Goal: Task Accomplishment & Management: Use online tool/utility

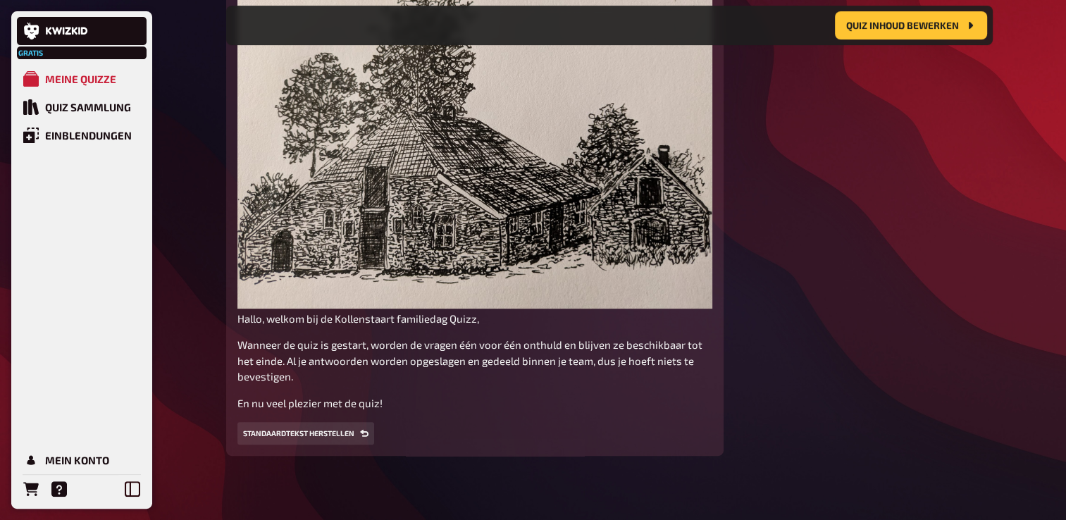
scroll to position [504, 0]
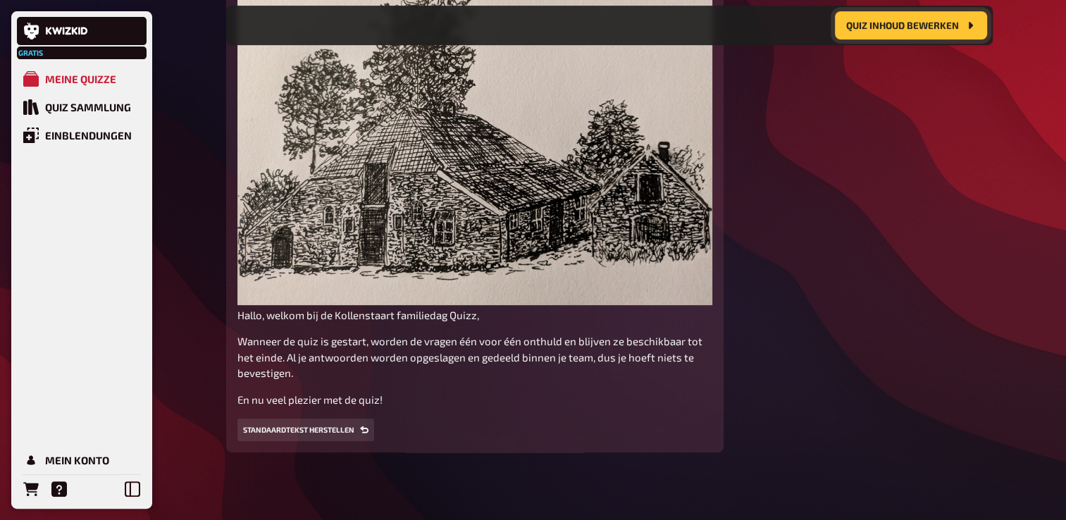
click at [851, 29] on span "Quiz inhoud bewerken" at bounding box center [903, 25] width 113 height 10
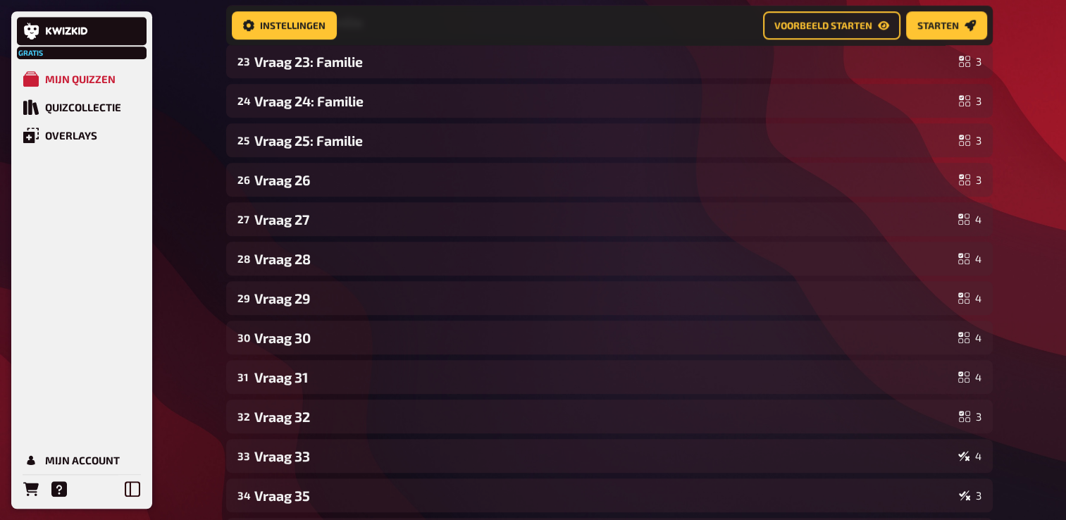
scroll to position [997, 0]
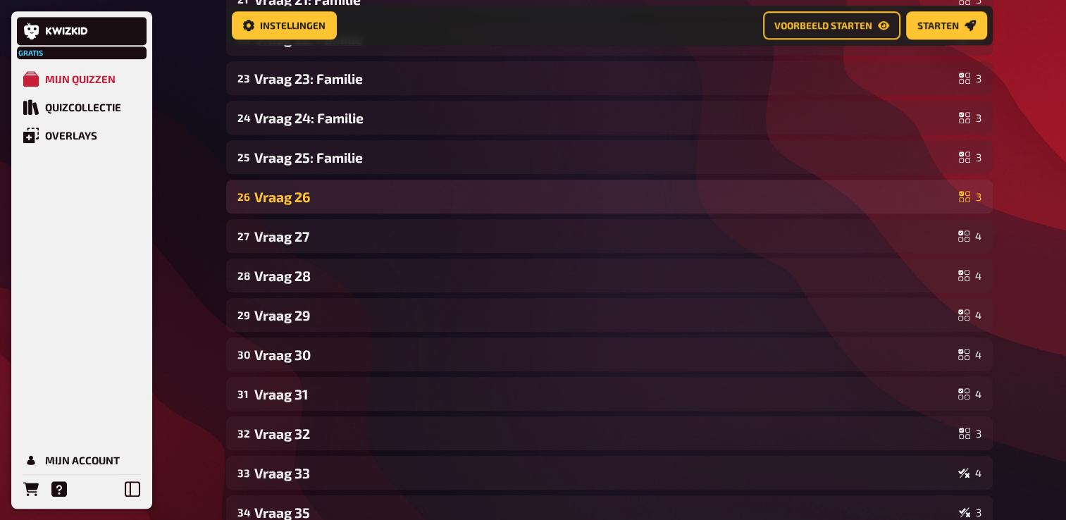
click at [317, 192] on div "Vraag 26" at bounding box center [603, 197] width 699 height 16
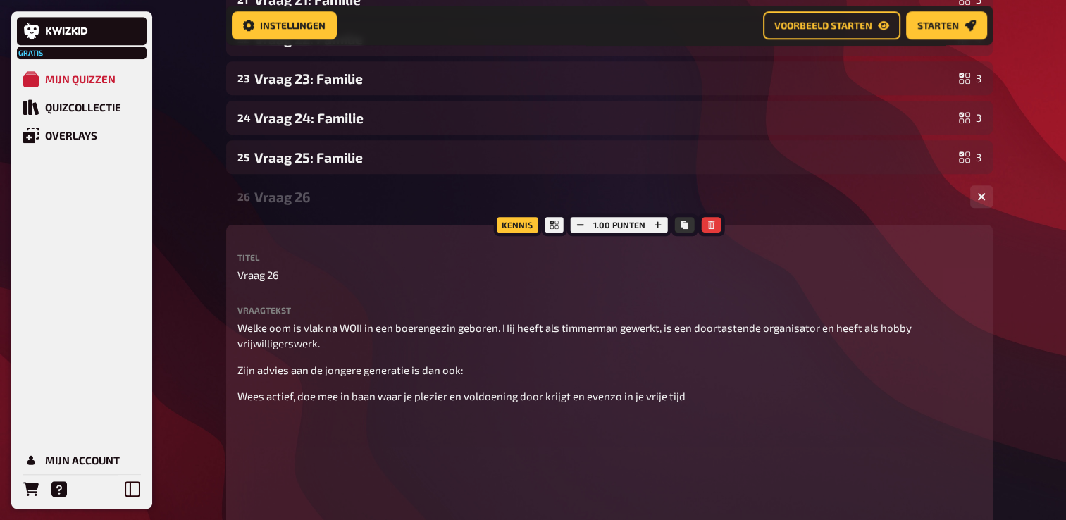
click at [317, 192] on div "Vraag 26" at bounding box center [606, 197] width 705 height 16
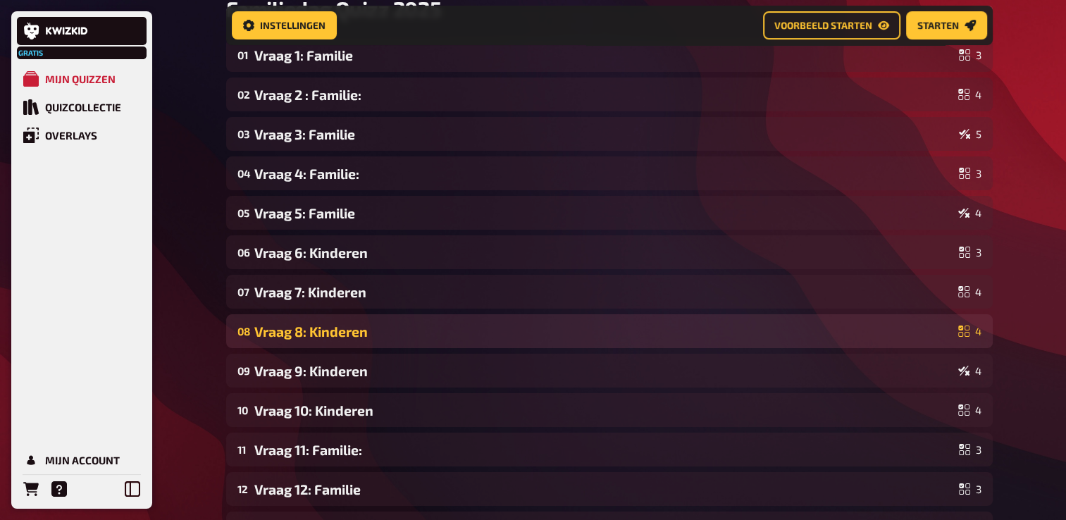
scroll to position [0, 0]
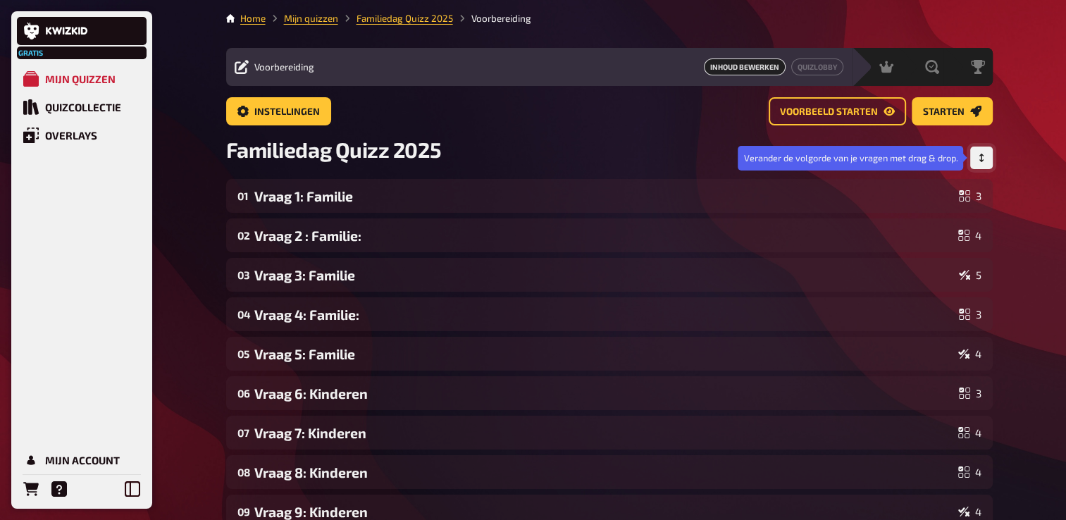
click at [980, 166] on button "Volgorde aanpassen" at bounding box center [982, 158] width 23 height 23
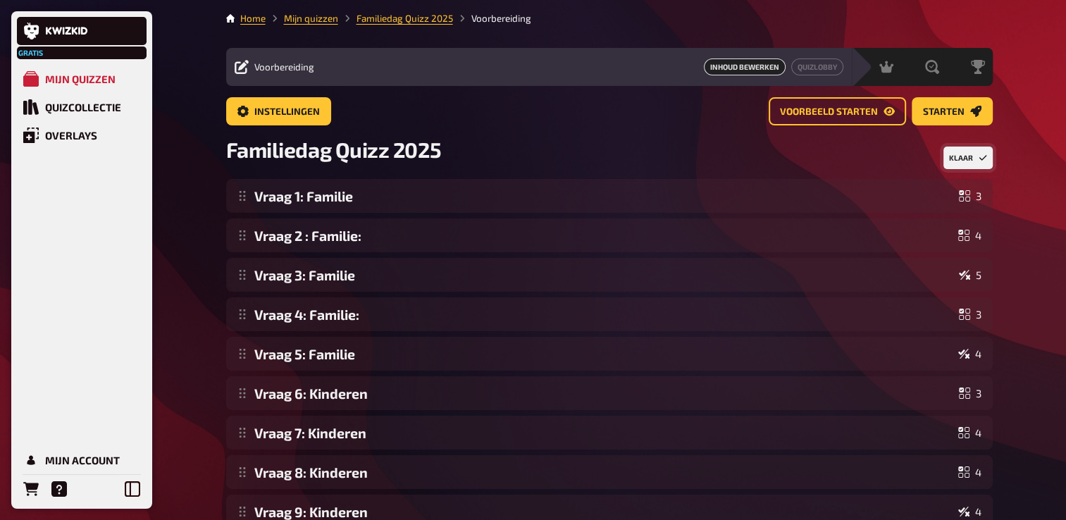
click at [990, 159] on button "Klaar" at bounding box center [968, 158] width 49 height 23
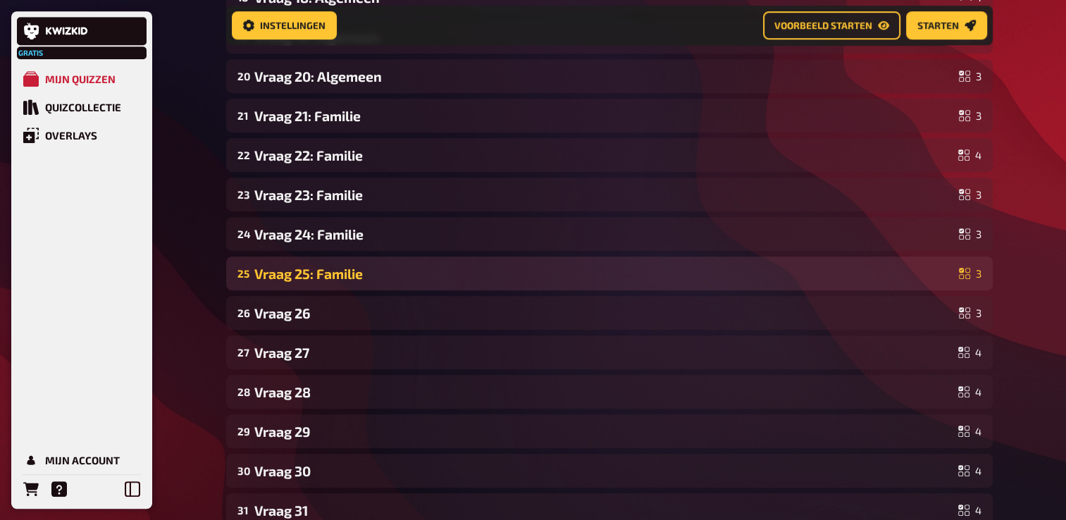
scroll to position [857, 0]
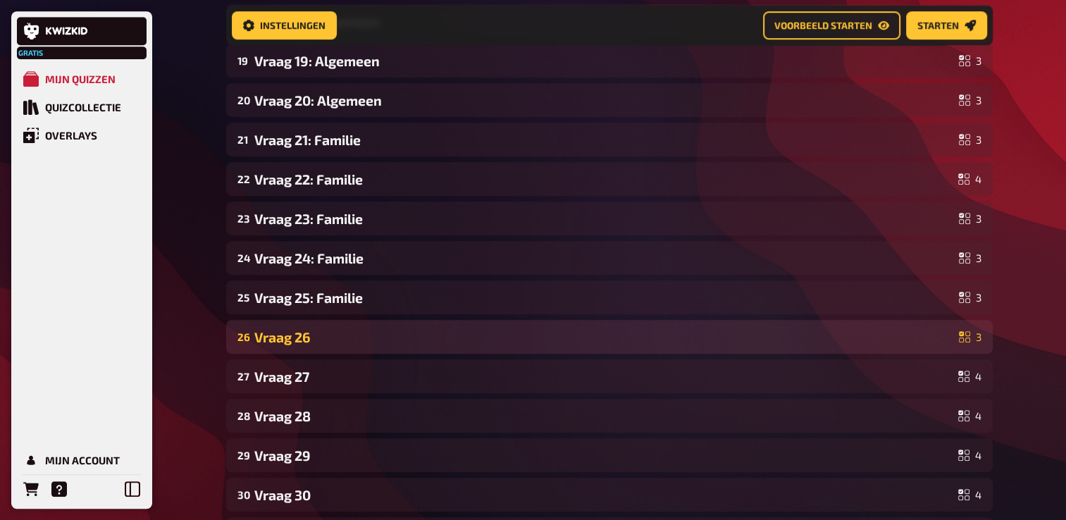
click at [297, 333] on div "Vraag 26" at bounding box center [603, 337] width 699 height 16
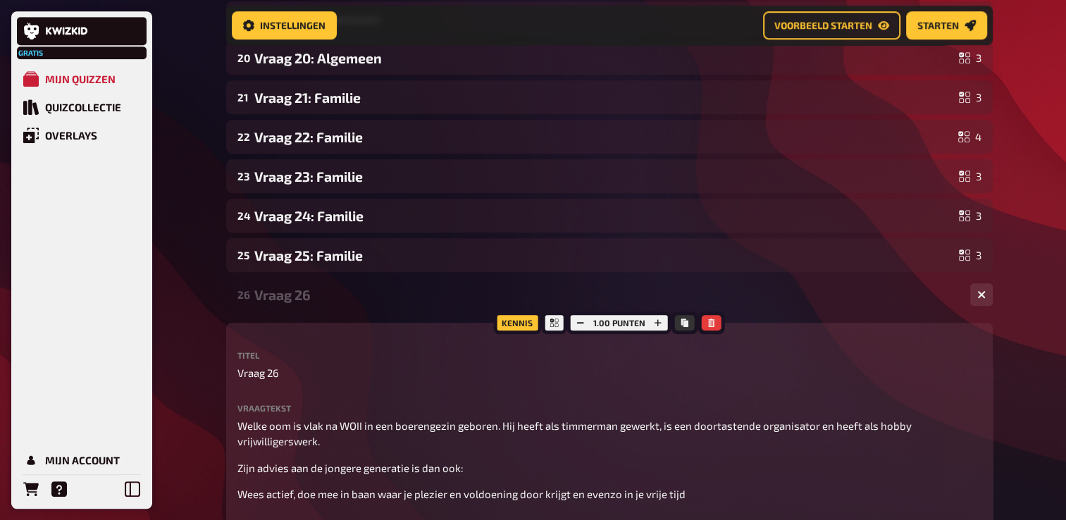
scroll to position [998, 0]
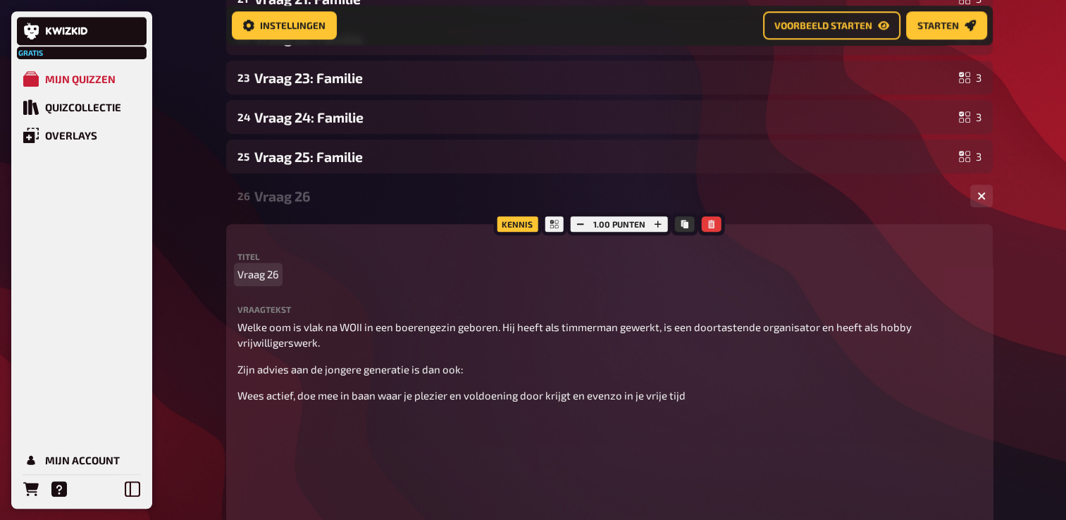
click at [288, 273] on p "Vraag 26" at bounding box center [610, 274] width 744 height 16
click at [188, 230] on div "Gratis Mijn quizzen Quizcollectie Overlays Mijn Account Home Mijn quizzen Famil…" at bounding box center [533, 225] width 1066 height 2447
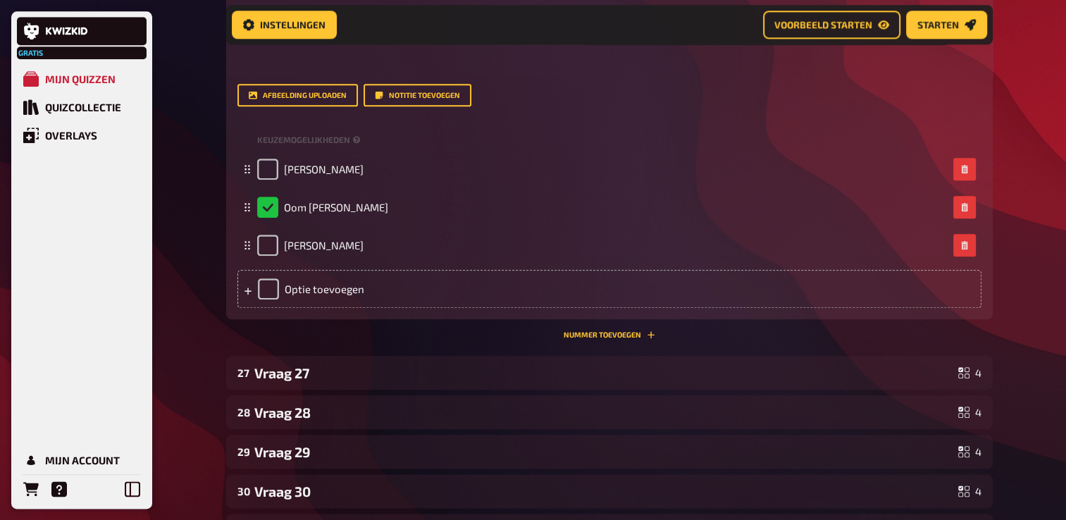
scroll to position [1562, 0]
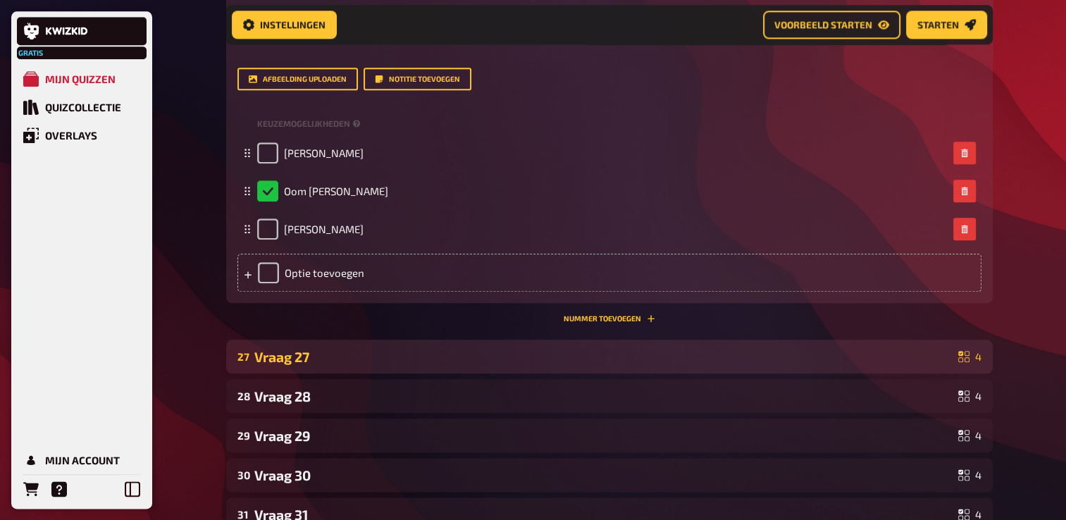
click at [286, 361] on div "Vraag 27" at bounding box center [603, 357] width 698 height 16
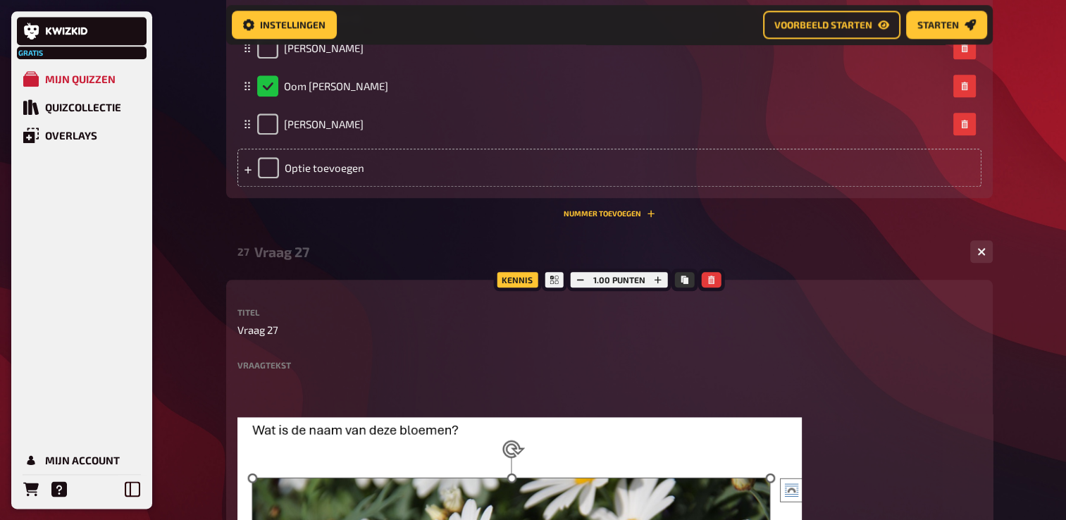
scroll to position [1703, 0]
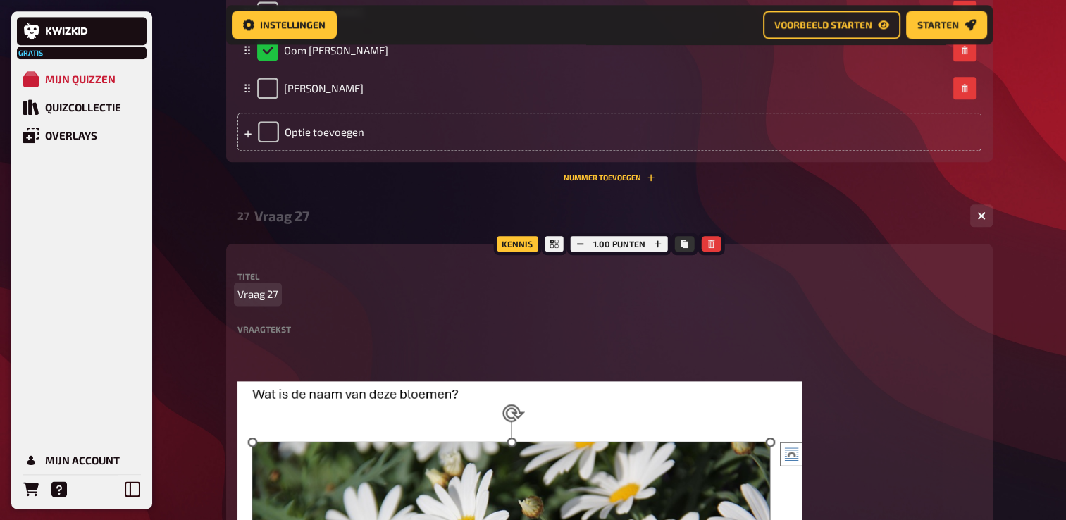
click at [288, 298] on p "Vraag 27" at bounding box center [610, 294] width 744 height 16
click at [207, 221] on div "Gratis Mijn quizzen Quizcollectie Overlays Mijn Account Home Mijn quizzen Famil…" at bounding box center [533, 31] width 1066 height 3469
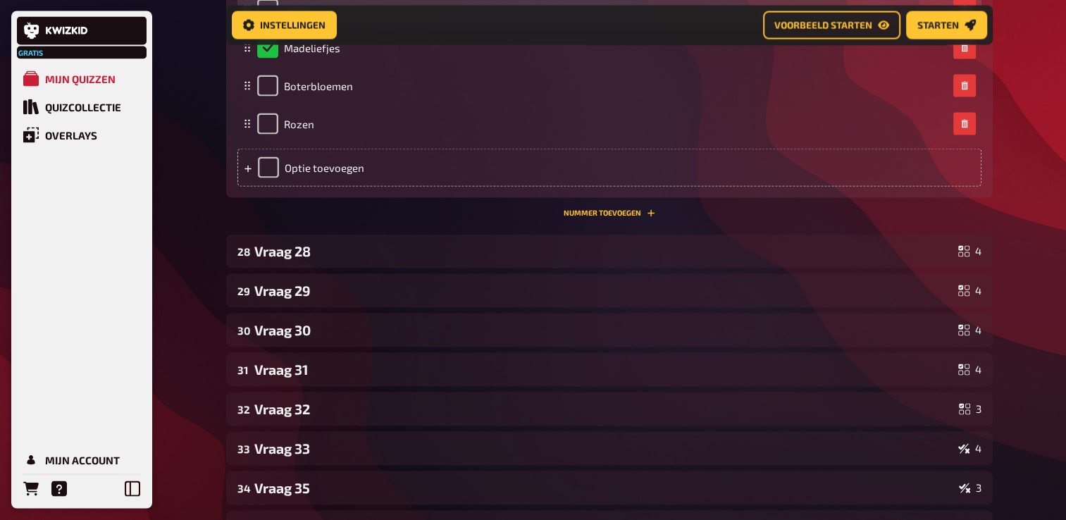
scroll to position [2760, 0]
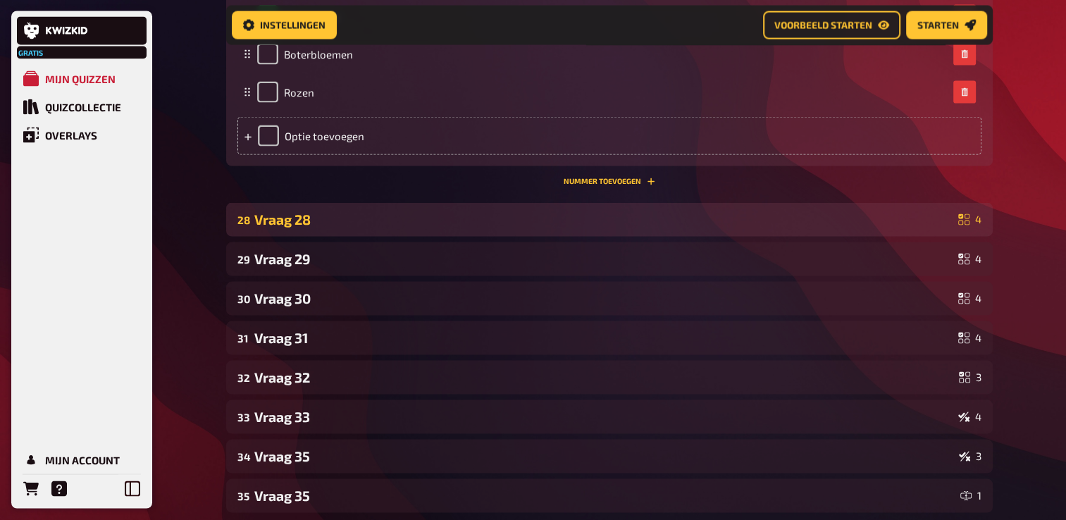
click at [292, 228] on div "28 Vraag 28 4" at bounding box center [609, 220] width 767 height 34
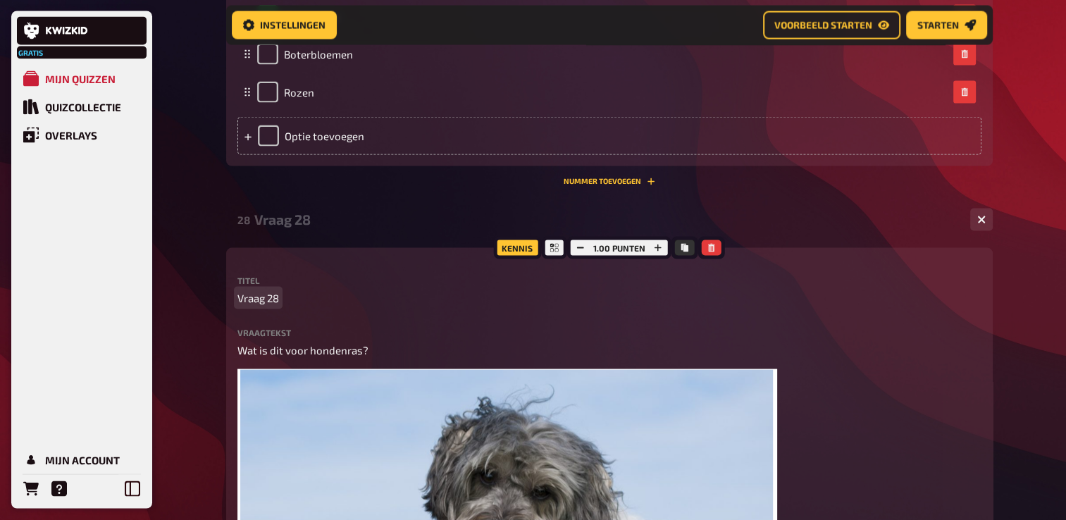
click at [286, 299] on p "Vraag 28" at bounding box center [610, 298] width 744 height 16
click at [293, 297] on span "Vraag 28: A;gemeen" at bounding box center [285, 298] width 94 height 16
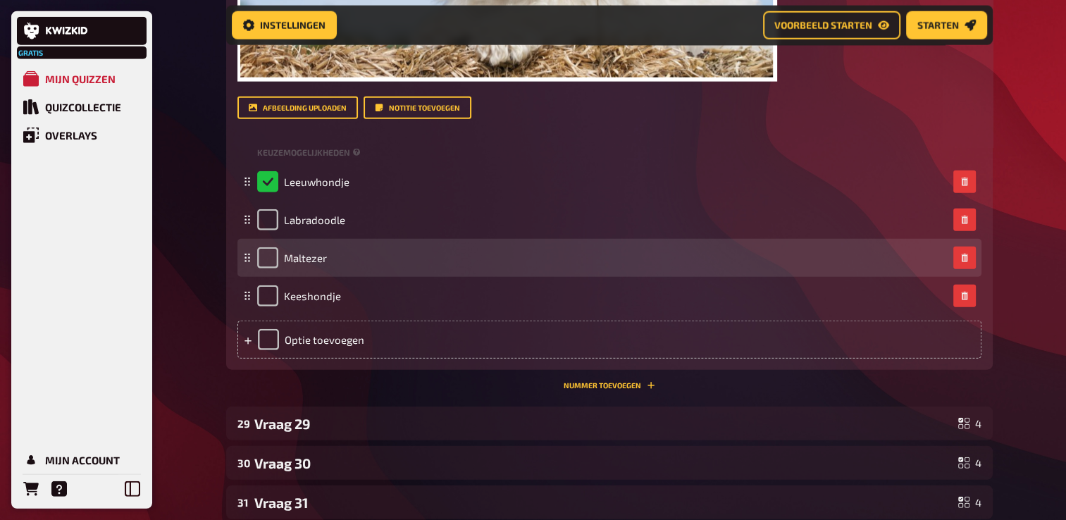
scroll to position [3535, 0]
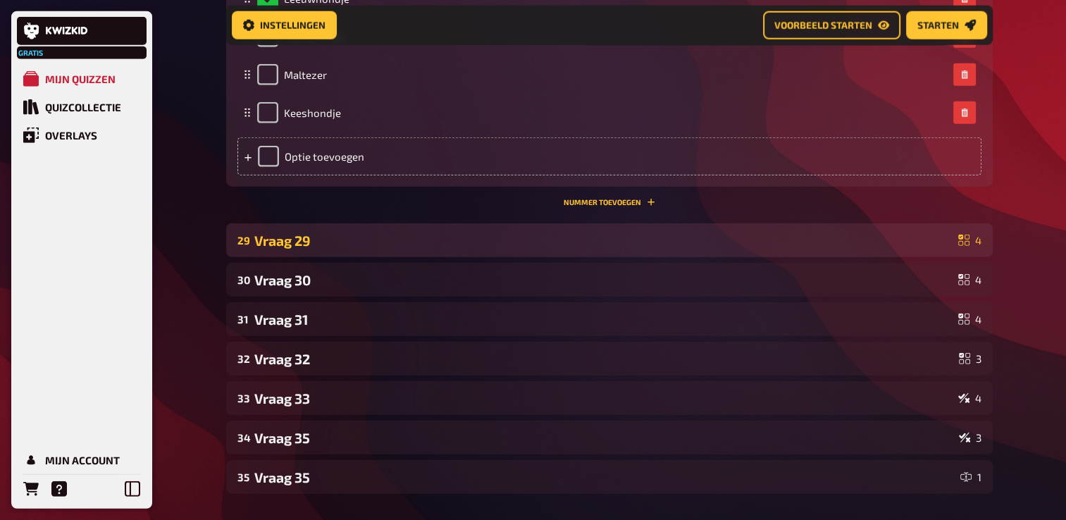
click at [296, 248] on div "Vraag 29" at bounding box center [603, 241] width 698 height 16
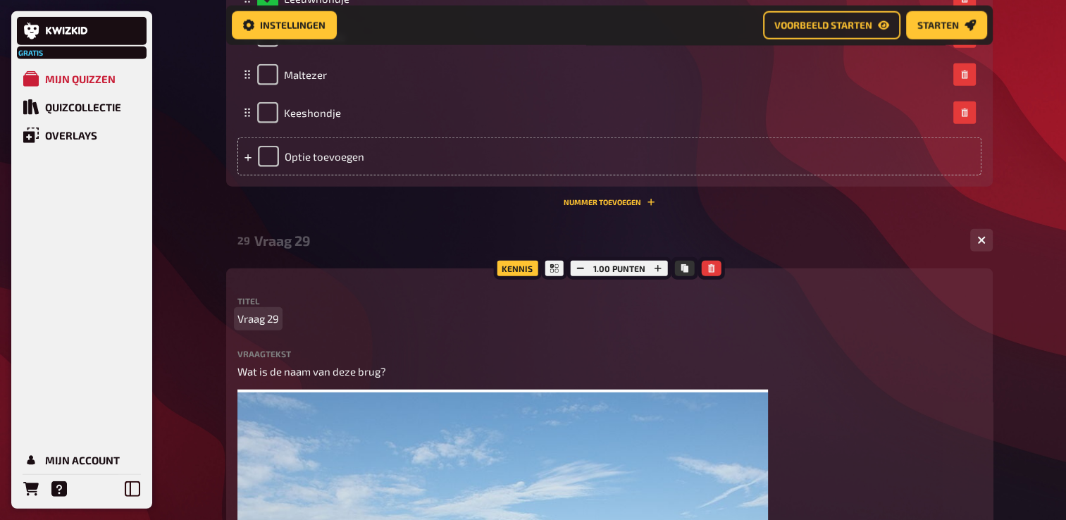
click at [280, 320] on p "Vraag 29" at bounding box center [610, 319] width 744 height 16
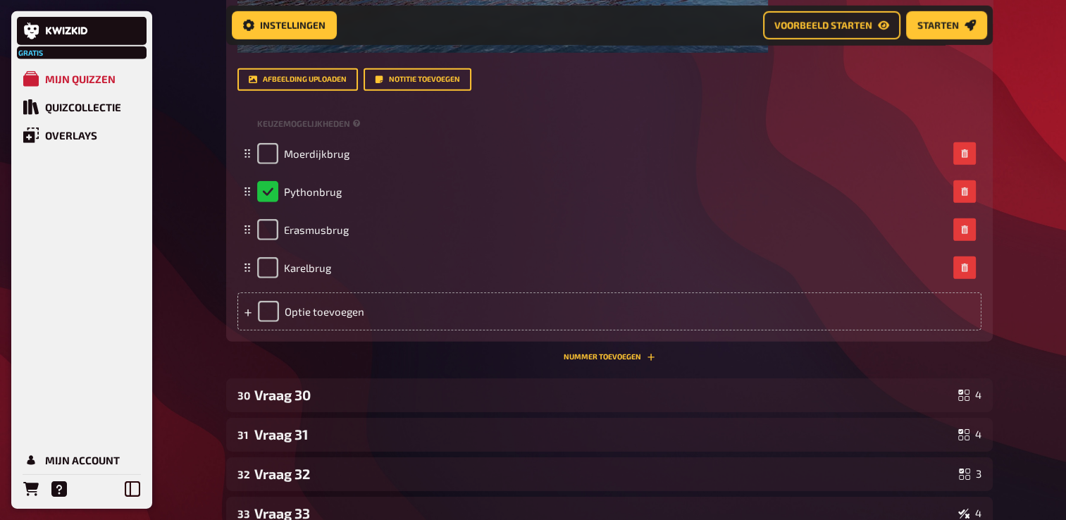
scroll to position [4311, 0]
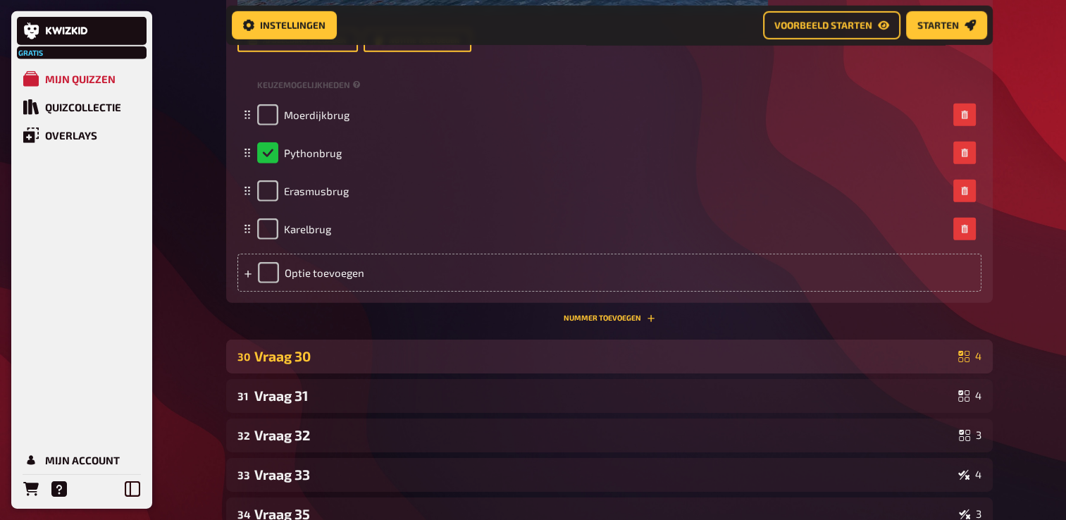
click at [267, 352] on div "Vraag 30" at bounding box center [603, 356] width 698 height 16
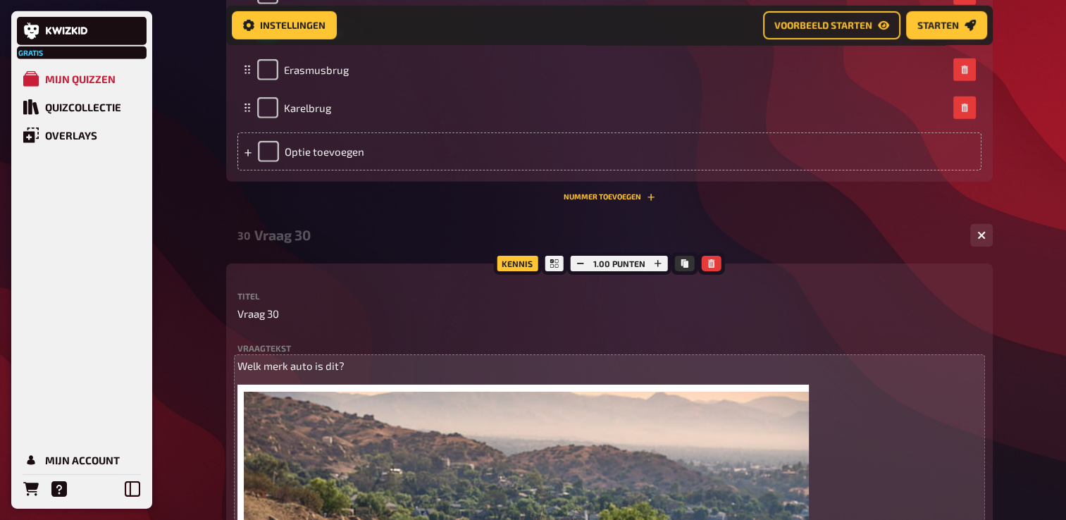
scroll to position [4452, 0]
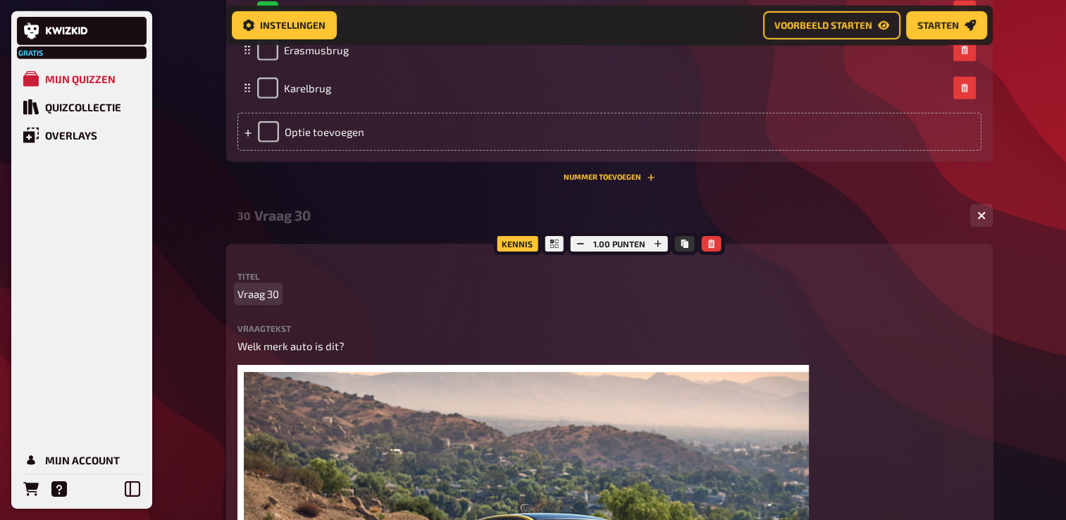
click at [294, 295] on p "Vraag 30" at bounding box center [610, 294] width 744 height 16
click at [296, 299] on span "Vraag 30: A;gemeen" at bounding box center [285, 294] width 94 height 16
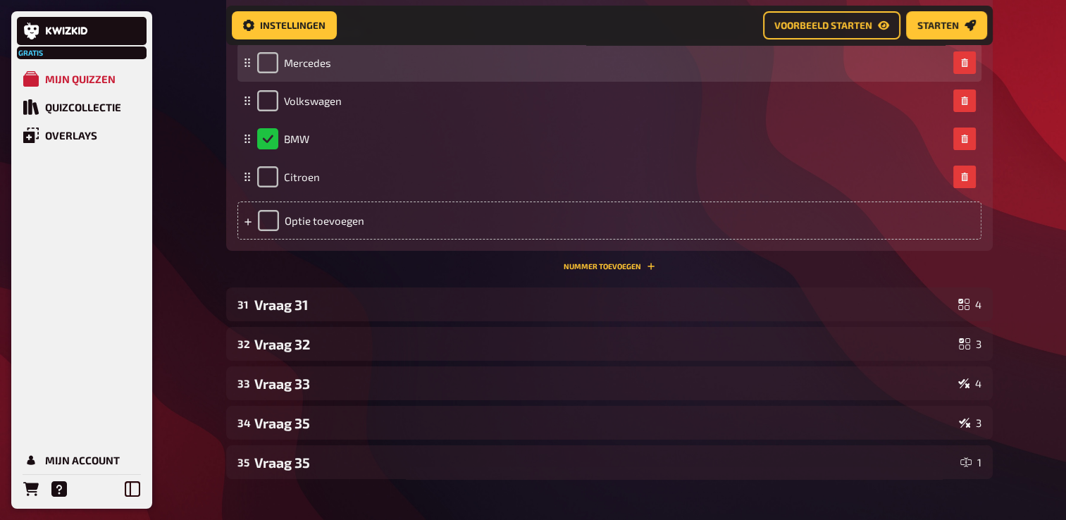
scroll to position [5227, 0]
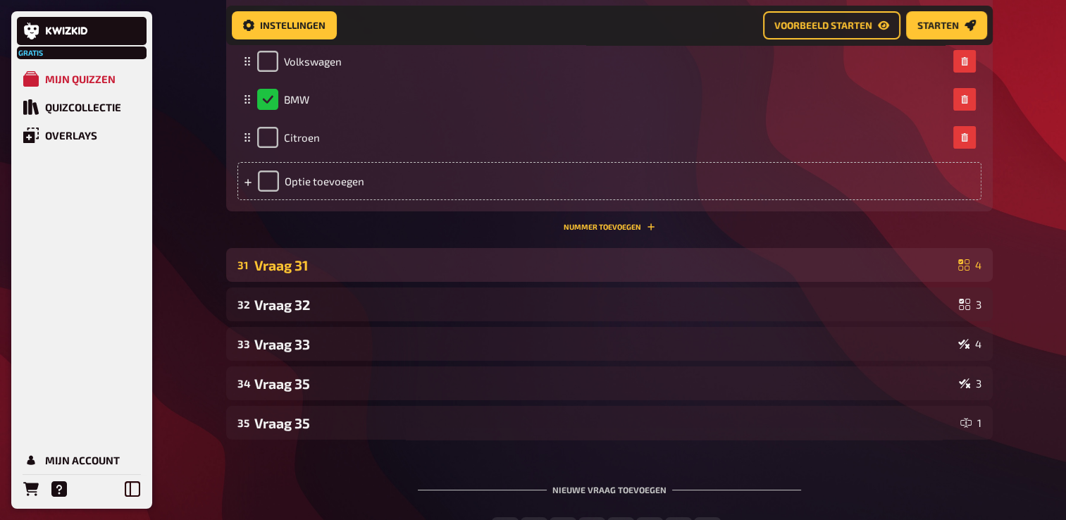
click at [291, 272] on div "Vraag 31" at bounding box center [603, 265] width 698 height 16
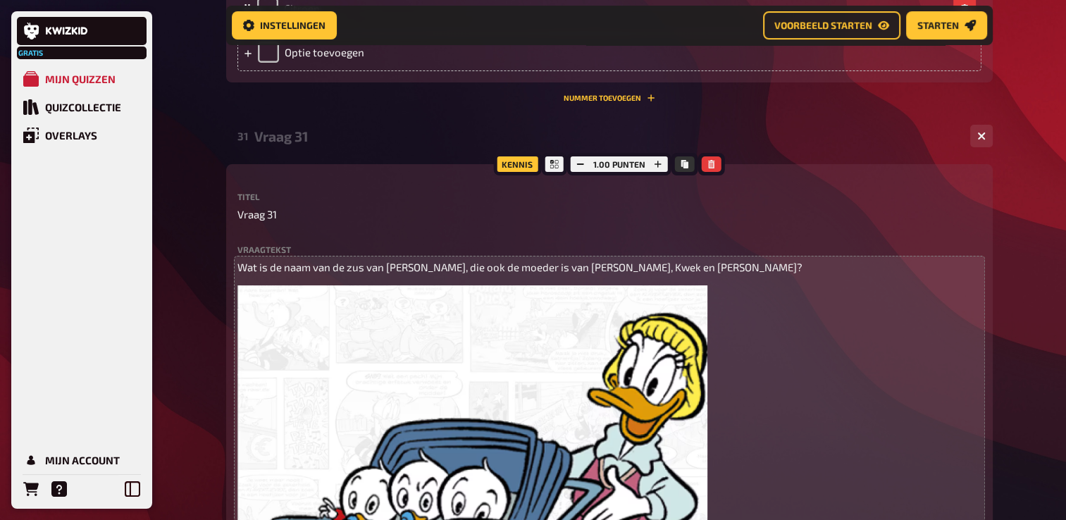
scroll to position [5368, 0]
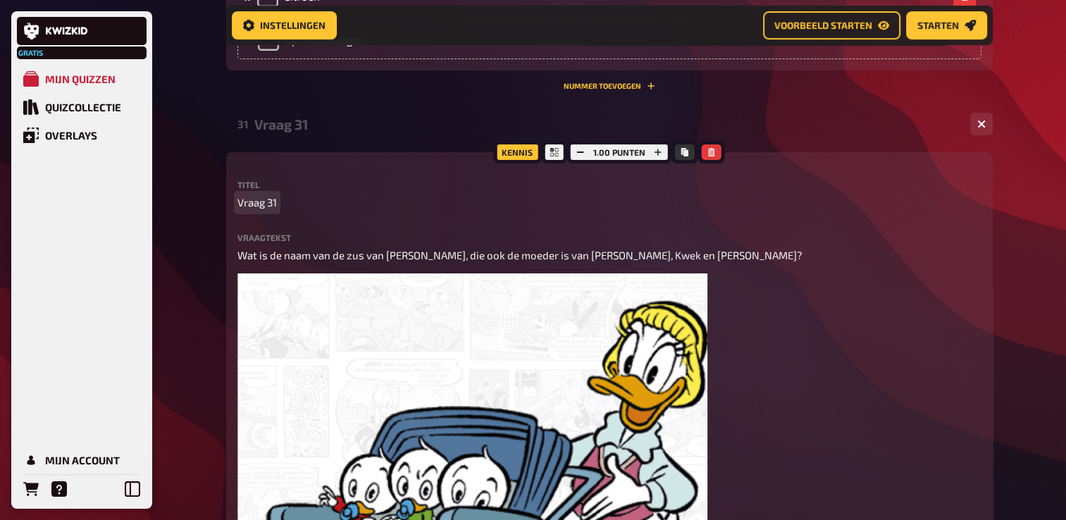
click at [285, 202] on p "Vraag 31" at bounding box center [610, 203] width 744 height 16
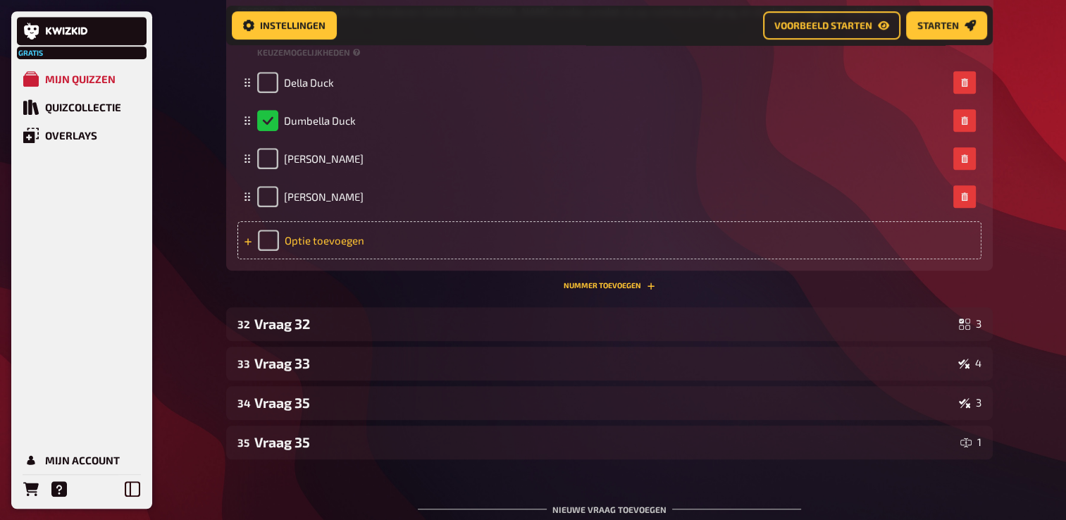
scroll to position [6143, 0]
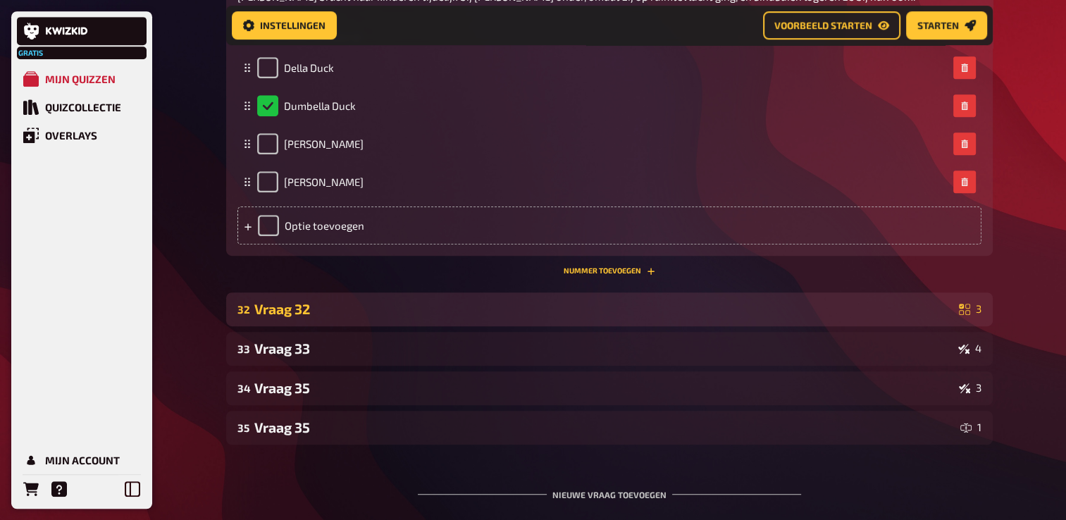
click at [301, 317] on div "Vraag 32" at bounding box center [603, 309] width 699 height 16
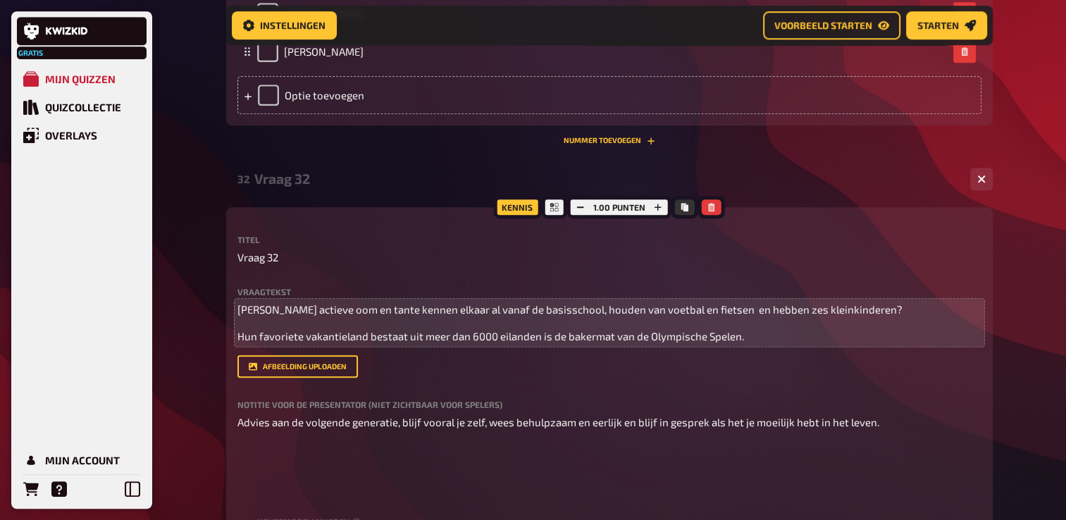
scroll to position [6284, 0]
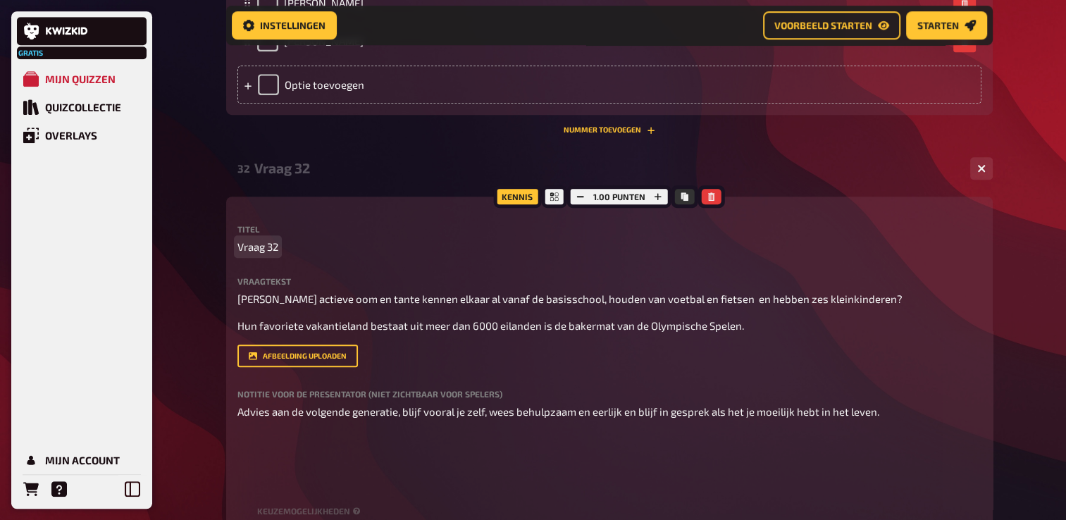
click at [295, 255] on p "Vraag 32" at bounding box center [610, 247] width 744 height 16
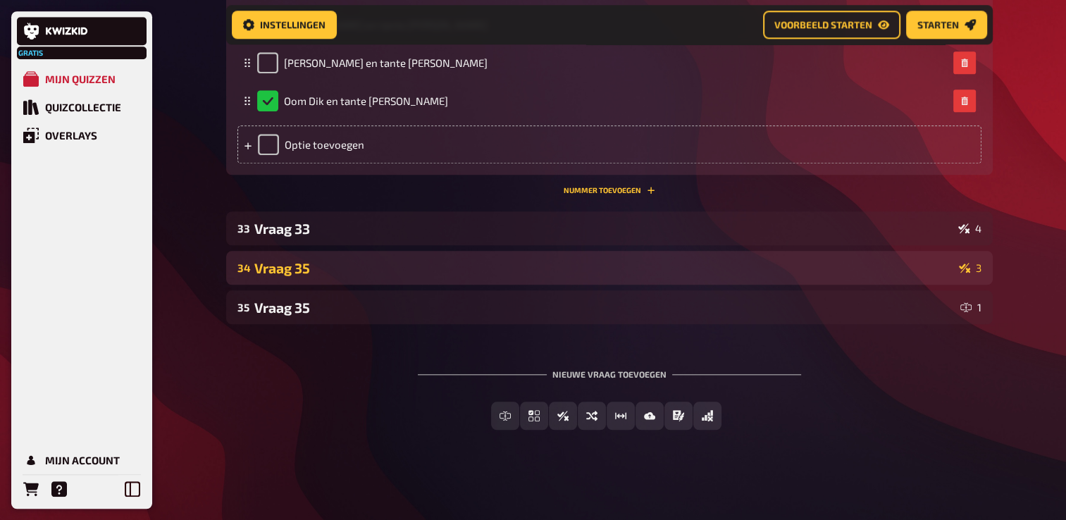
scroll to position [6848, 0]
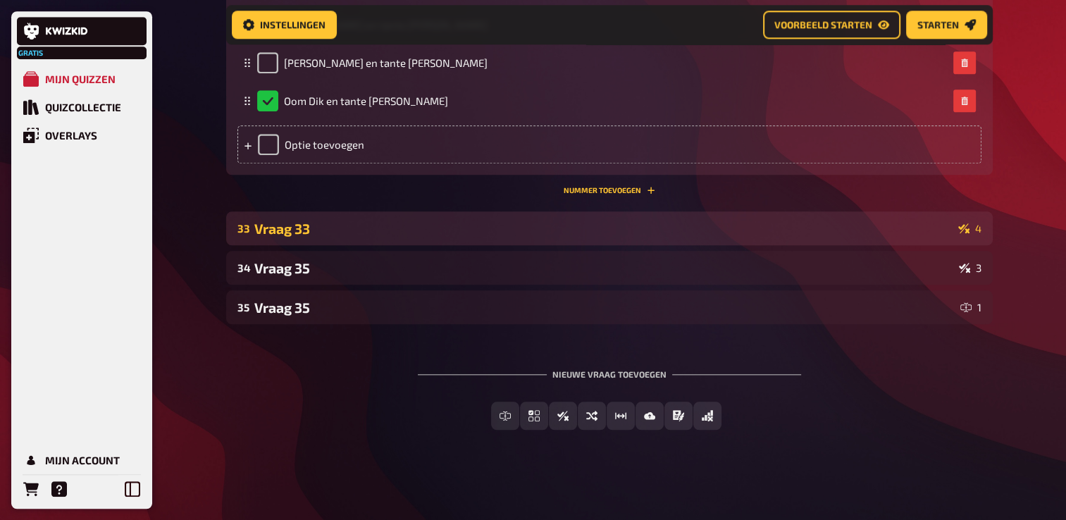
click at [296, 233] on div "Vraag 33" at bounding box center [603, 229] width 698 height 16
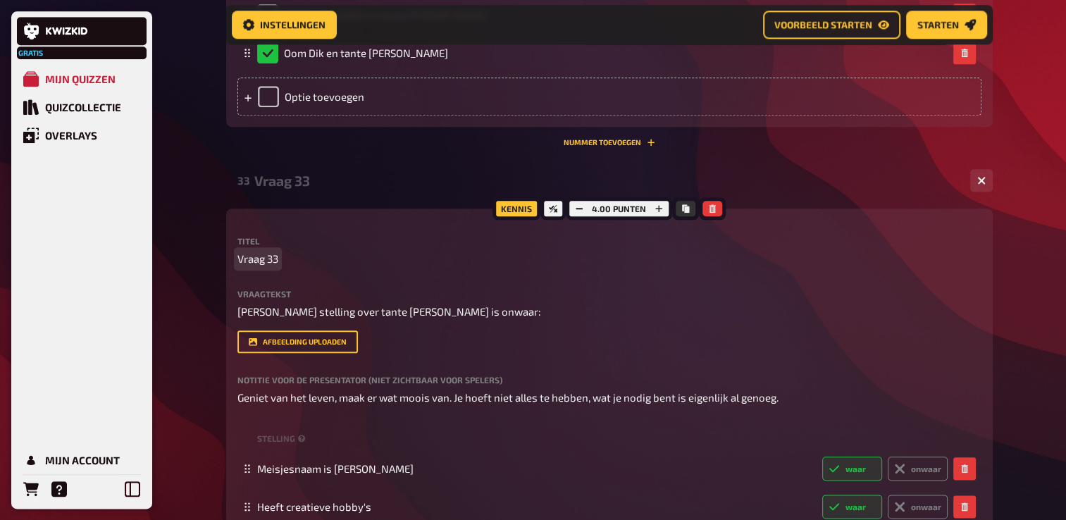
click at [283, 267] on p "Vraag 33" at bounding box center [610, 259] width 744 height 16
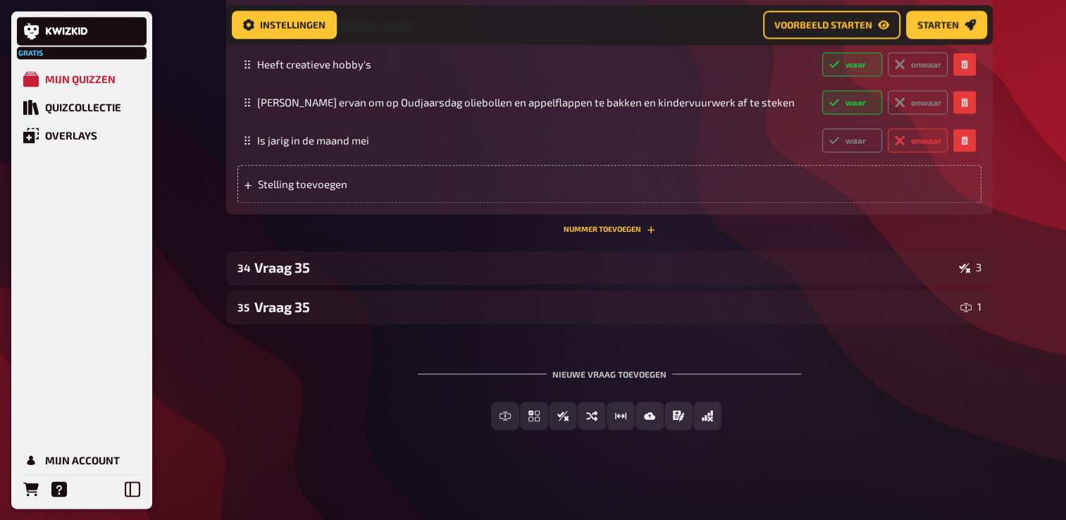
scroll to position [7370, 0]
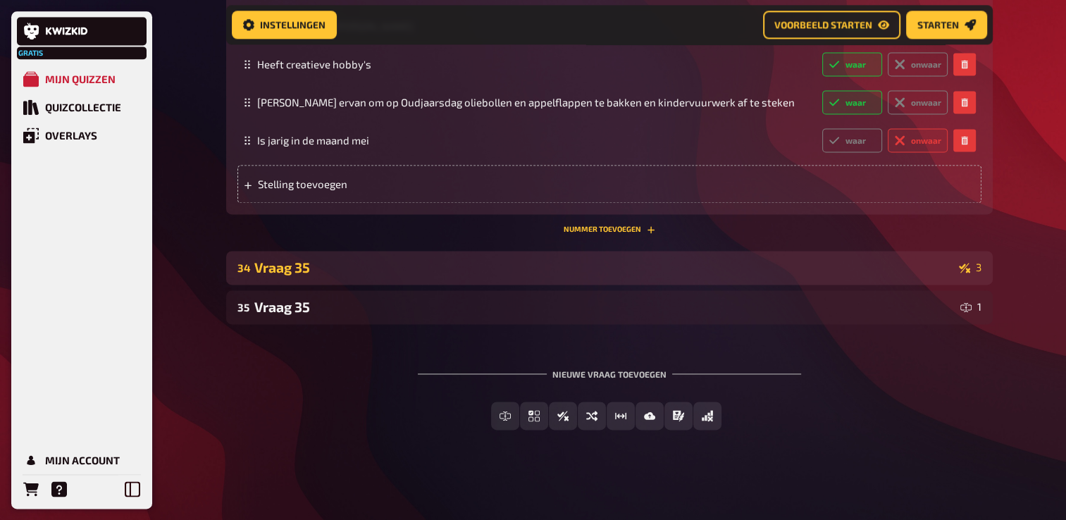
click at [317, 276] on div "Vraag 35" at bounding box center [603, 267] width 699 height 16
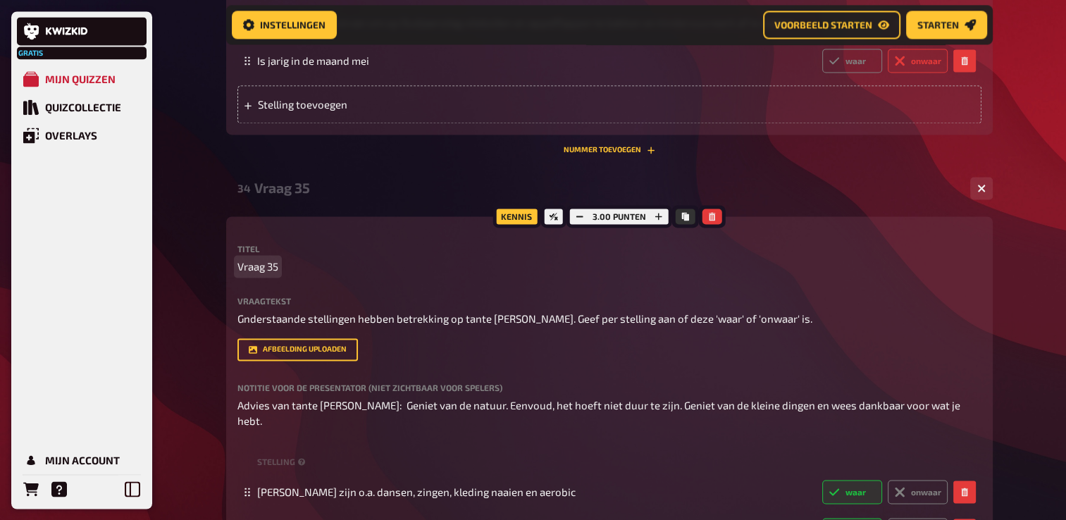
click at [291, 275] on p "Vraag 35" at bounding box center [610, 267] width 744 height 16
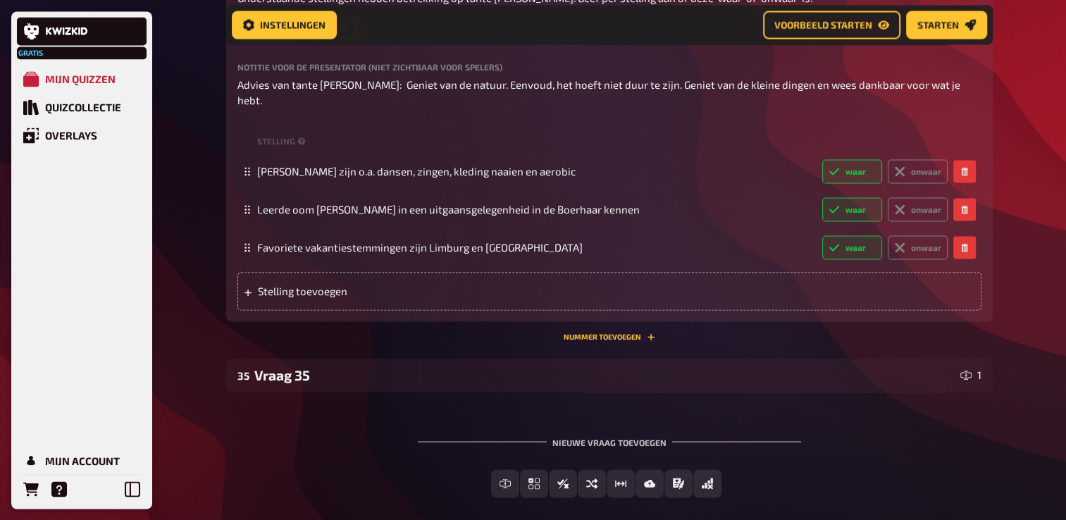
scroll to position [7793, 0]
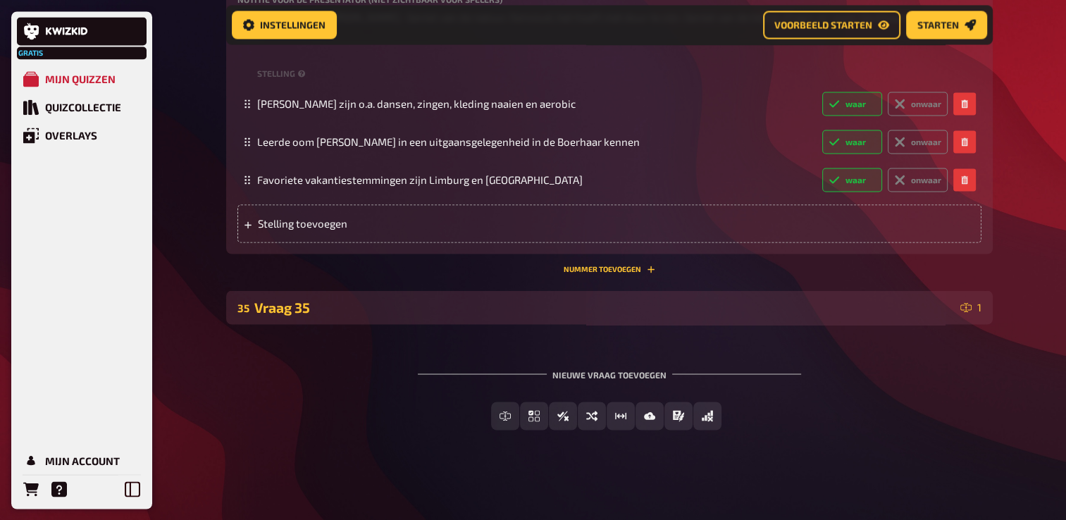
click at [257, 315] on div "Vraag 35" at bounding box center [604, 307] width 701 height 16
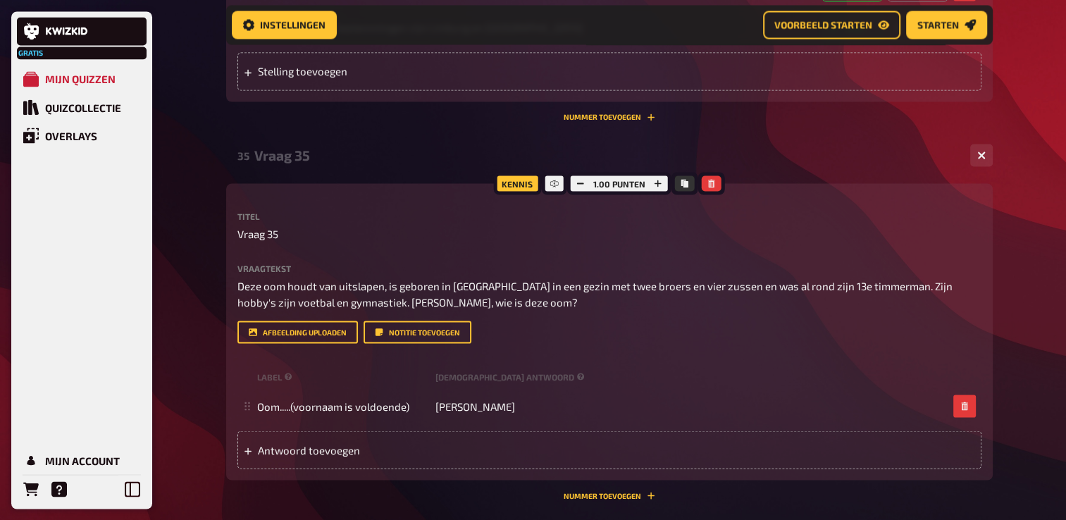
scroll to position [7934, 0]
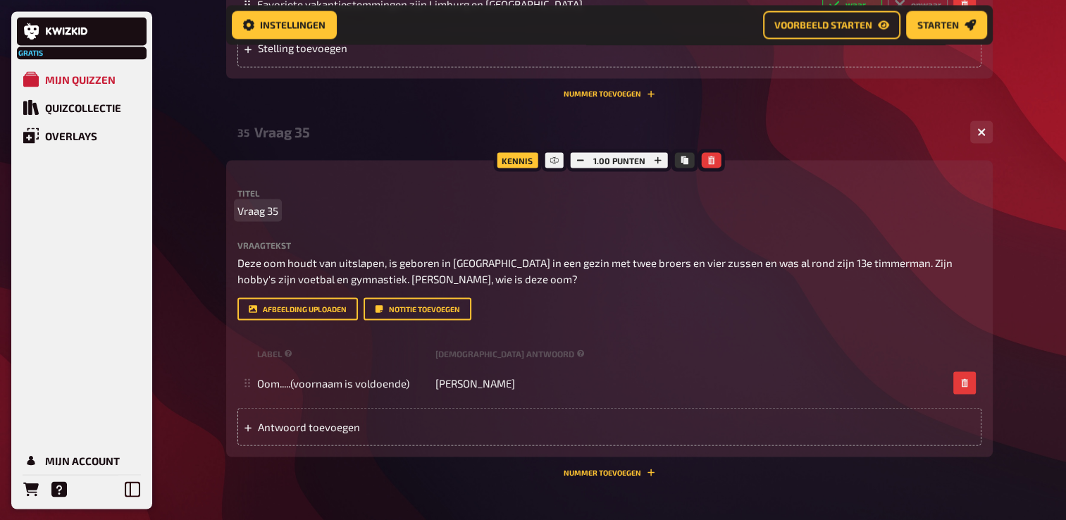
click at [290, 218] on p "Vraag 35" at bounding box center [610, 210] width 744 height 16
click at [314, 218] on p "Vraag 35: [PERSON_NAME]" at bounding box center [610, 210] width 744 height 16
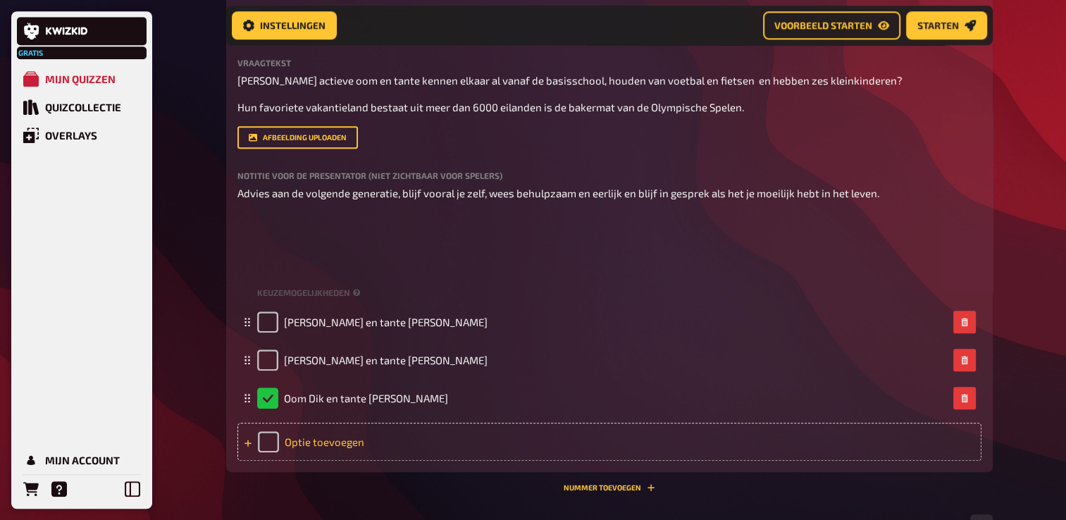
scroll to position [6432, 0]
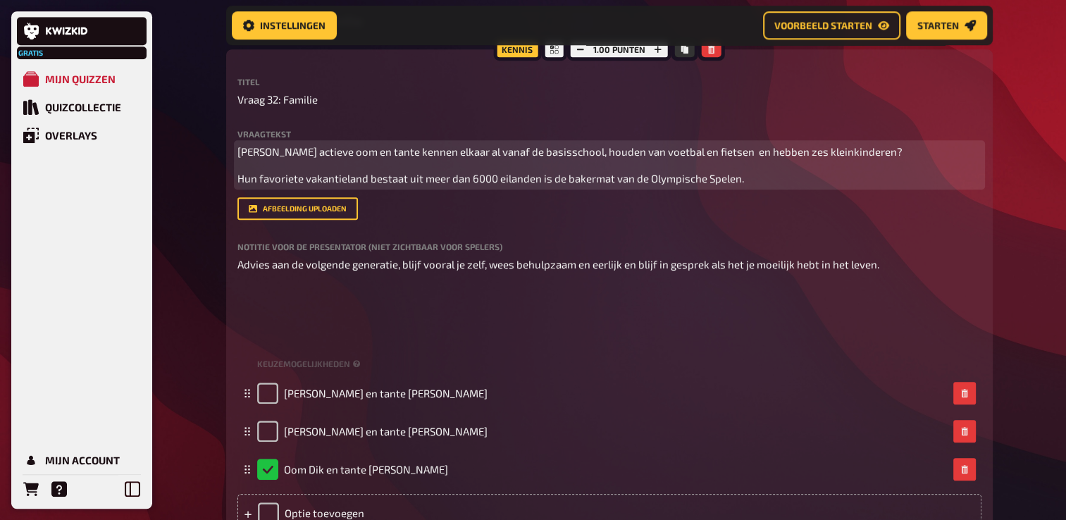
click at [539, 185] on span "Hun favoriete vakantieland bestaat uit meer dan 6000 eilanden is de bakermat va…" at bounding box center [491, 178] width 507 height 13
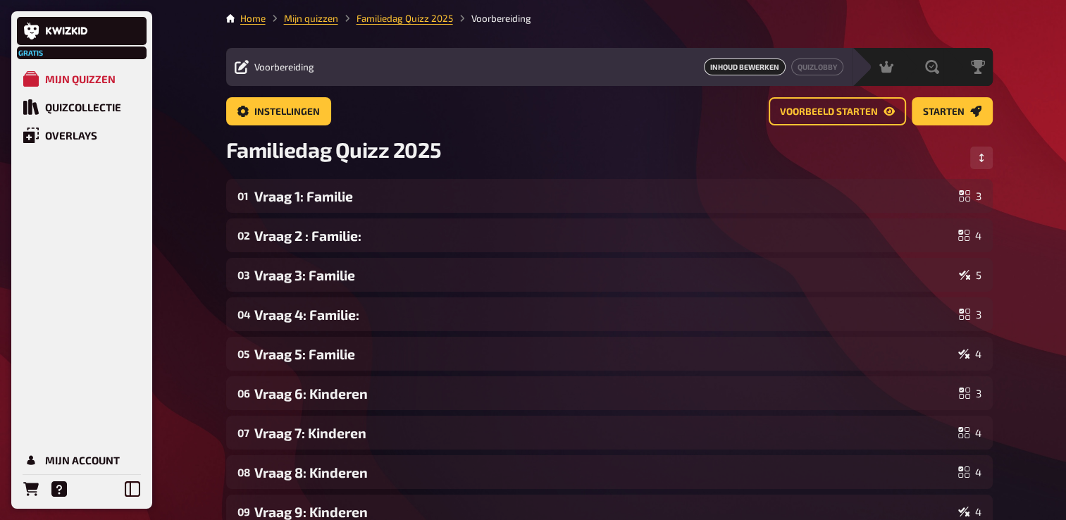
scroll to position [60, 0]
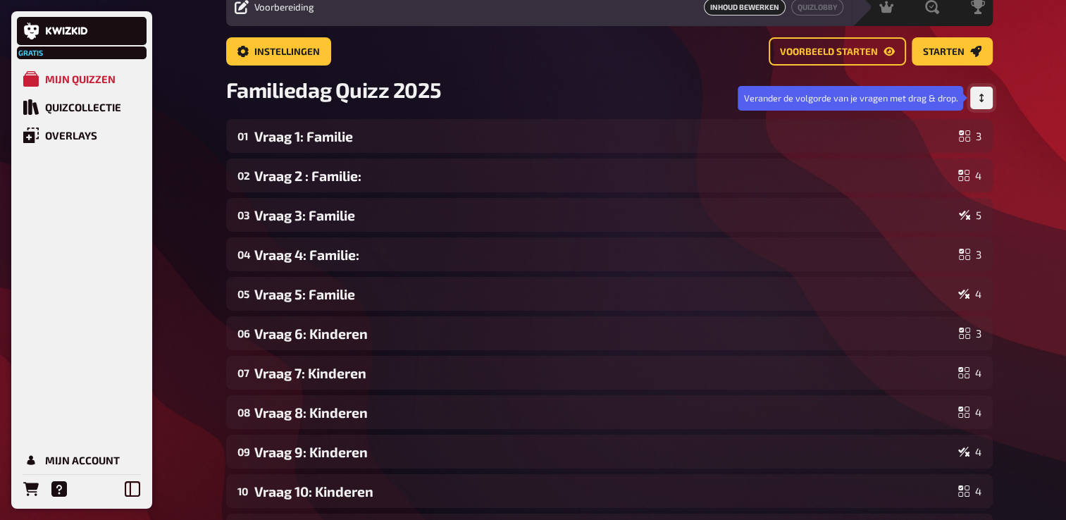
click at [981, 97] on icon "Volgorde aanpassen" at bounding box center [981, 98] width 4 height 8
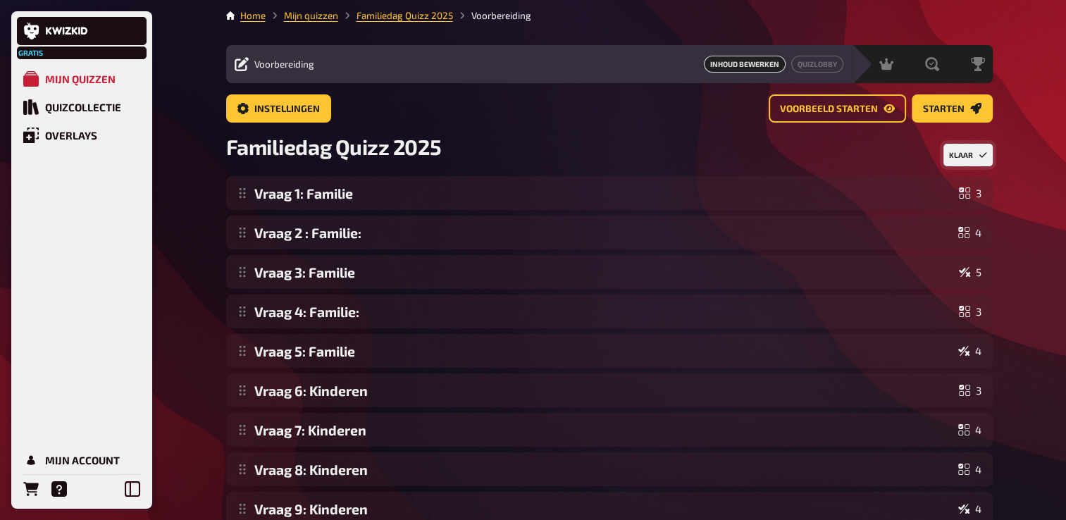
scroll to position [0, 0]
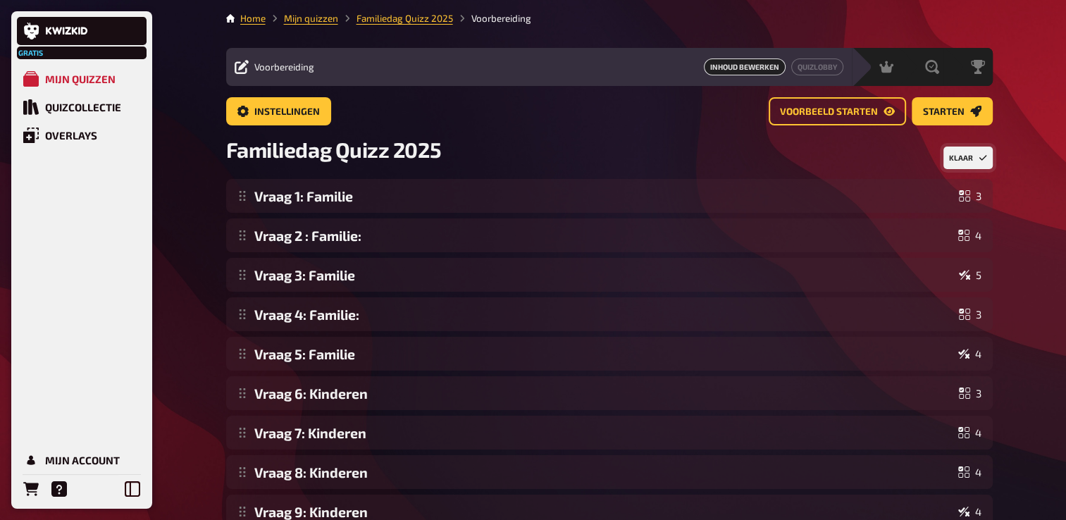
click at [971, 156] on button "Klaar" at bounding box center [968, 158] width 49 height 23
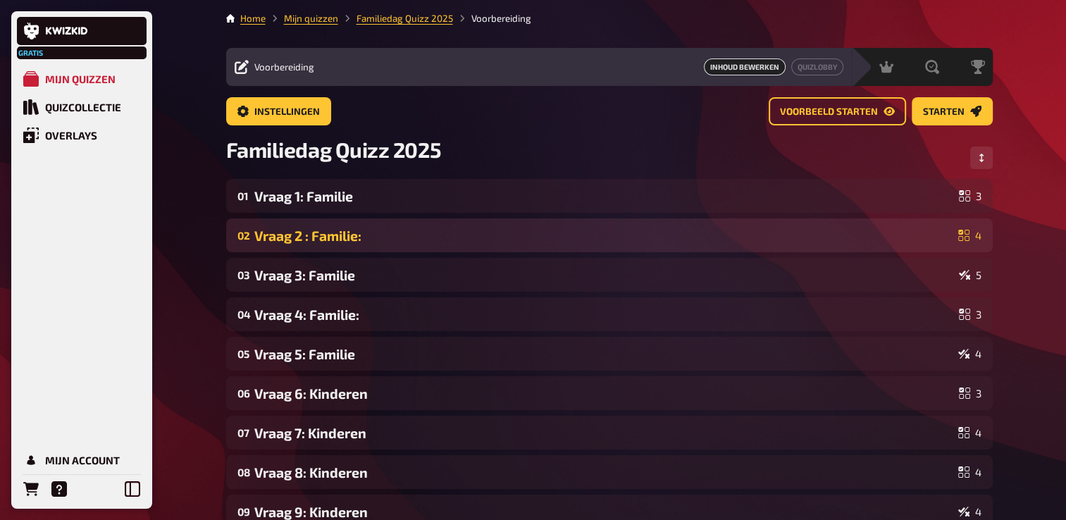
click at [540, 242] on div "Vraag 2 : Familie:" at bounding box center [603, 236] width 698 height 16
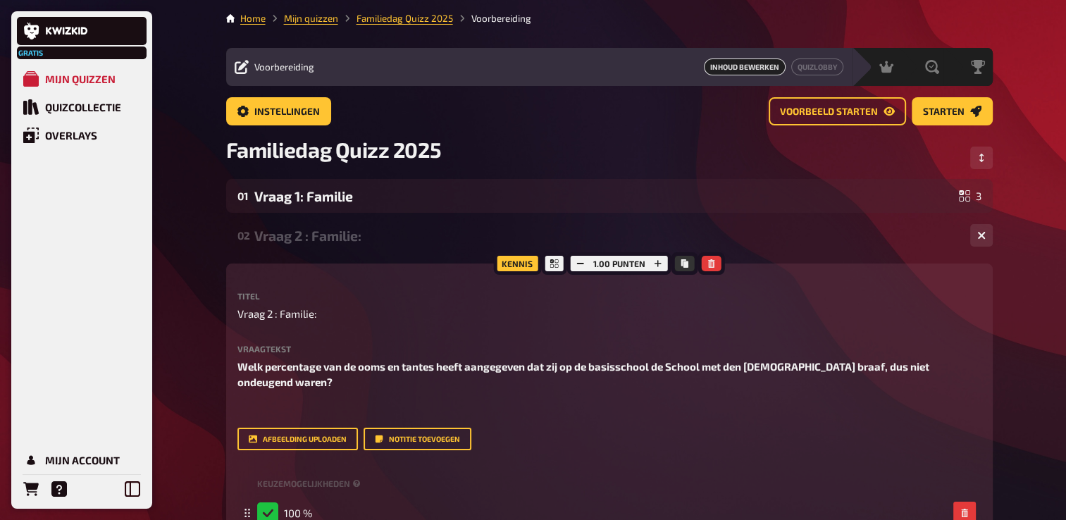
click at [983, 157] on icon "Volgorde aanpassen" at bounding box center [982, 158] width 8 height 8
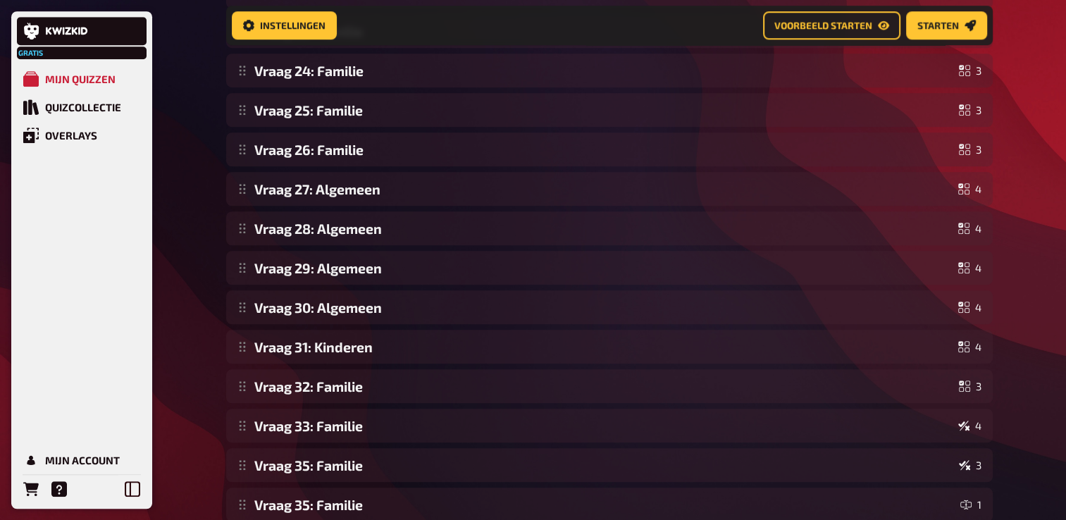
scroll to position [1114, 0]
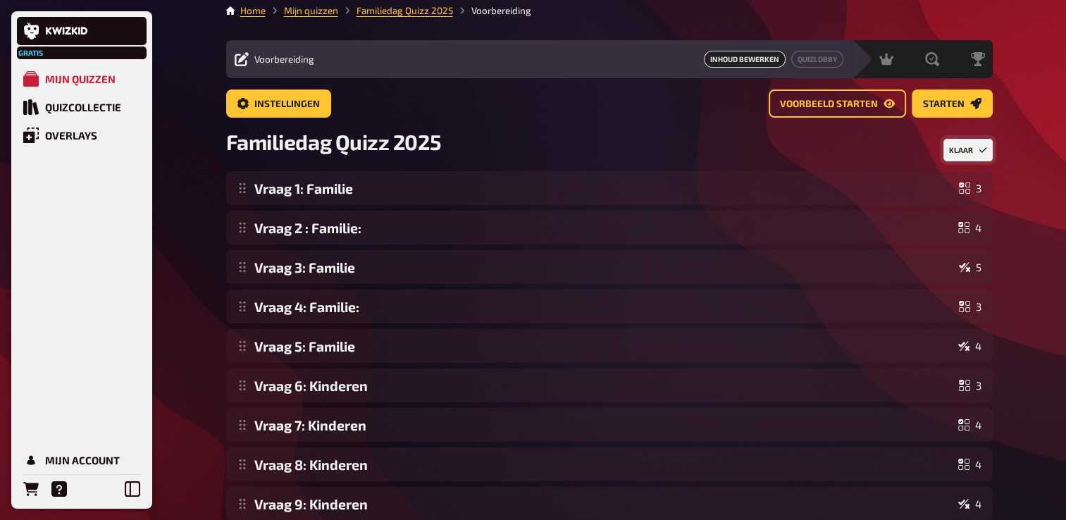
scroll to position [0, 0]
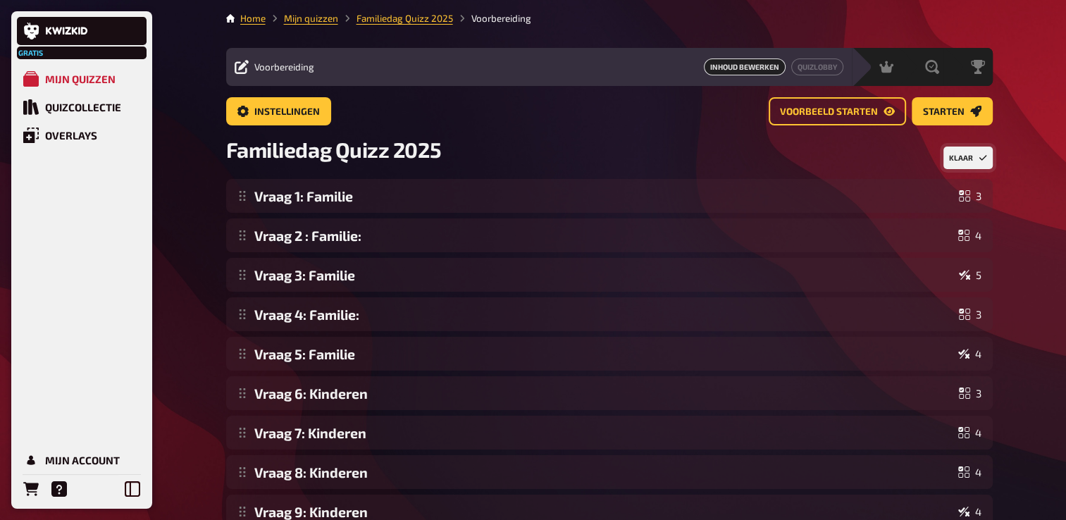
click at [978, 153] on button "Klaar" at bounding box center [968, 158] width 49 height 23
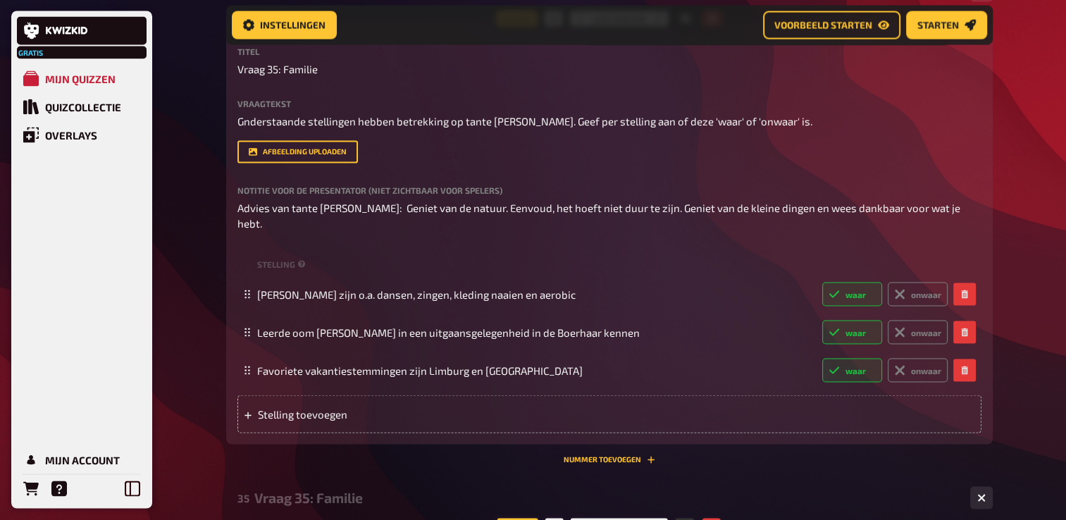
scroll to position [8046, 0]
click at [277, 79] on span "Vraag 35: Familie" at bounding box center [278, 71] width 80 height 16
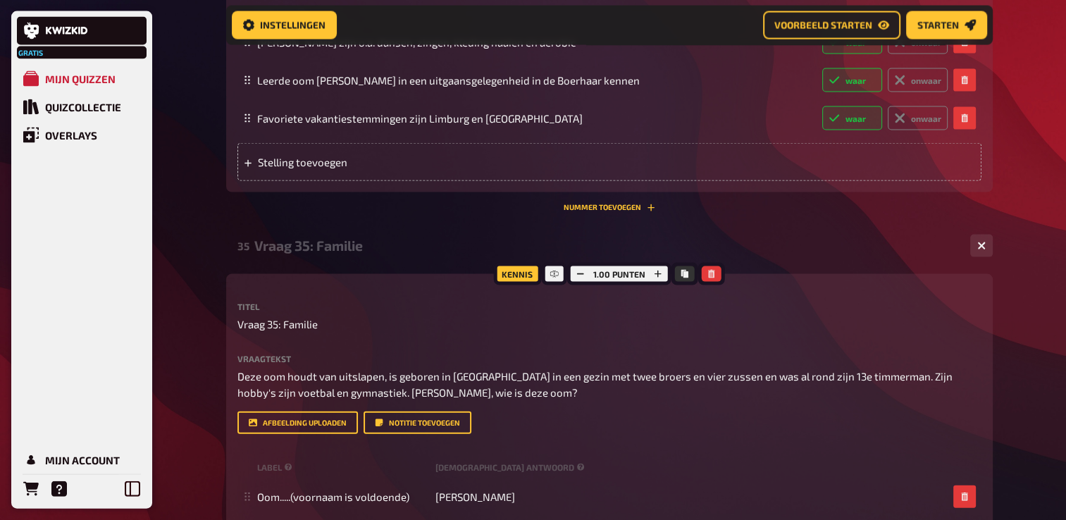
scroll to position [8399, 0]
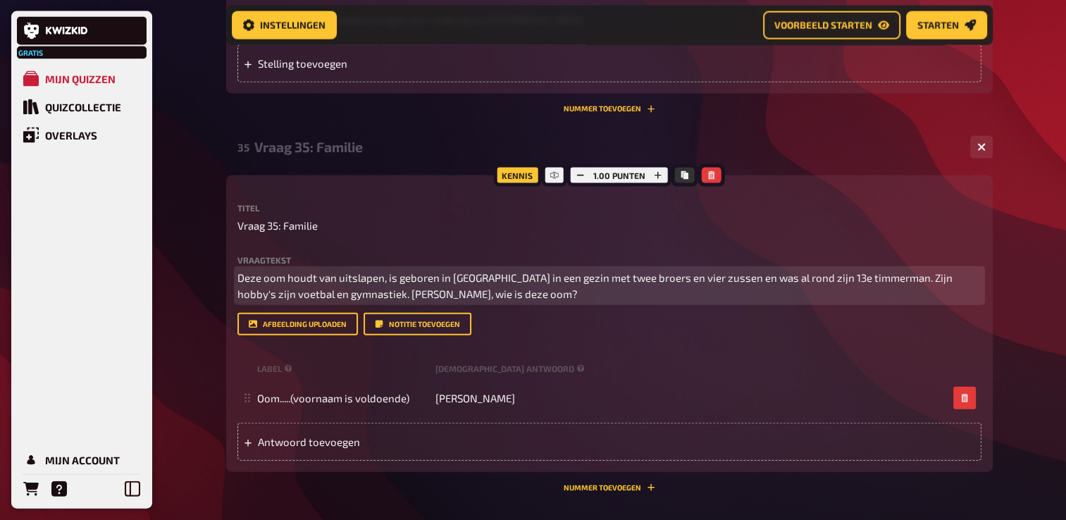
click at [378, 300] on span "Deze oom houdt van uitslapen, is geboren in [GEOGRAPHIC_DATA] in een gezin met …" at bounding box center [597, 285] width 718 height 29
click at [392, 300] on span "Deze oom houdt van uitslapen, is geboren in [GEOGRAPHIC_DATA] in een gezin met …" at bounding box center [597, 285] width 718 height 29
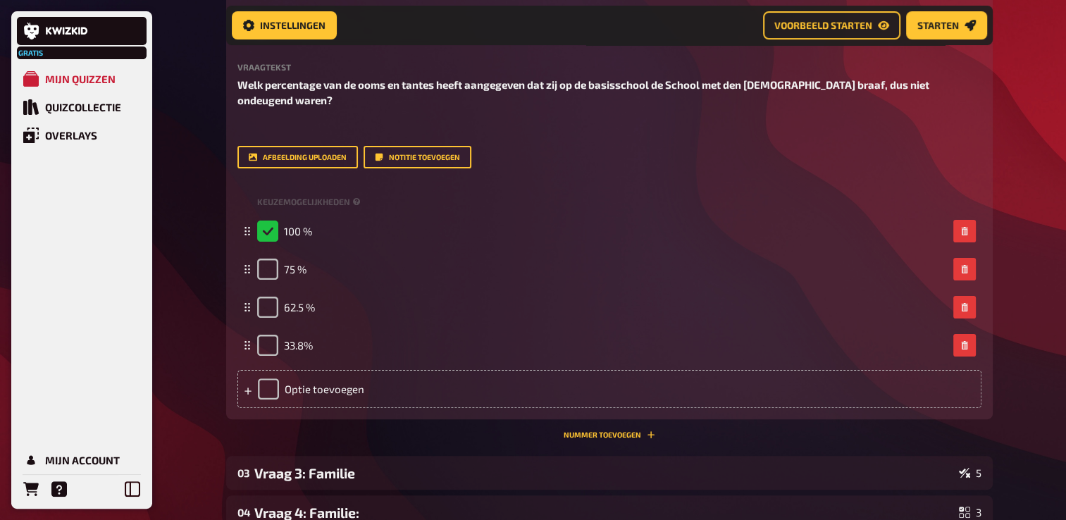
scroll to position [0, 0]
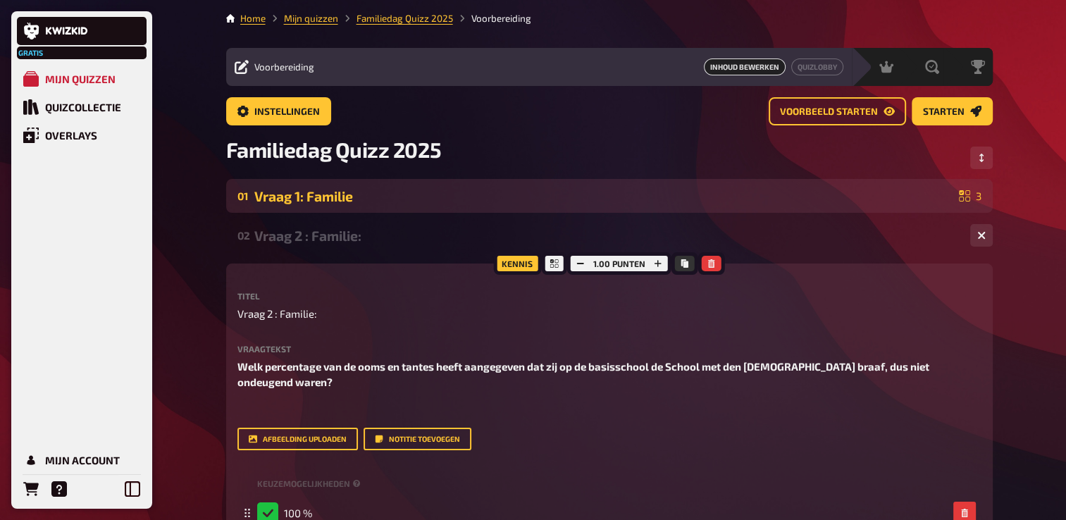
click at [330, 192] on div "Vraag 1: Familie" at bounding box center [603, 196] width 699 height 16
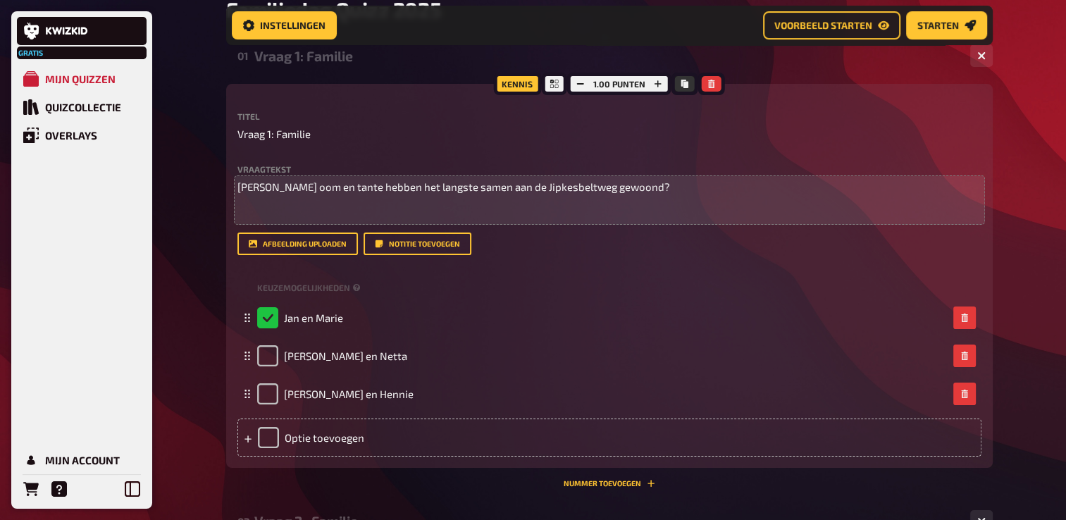
scroll to position [152, 0]
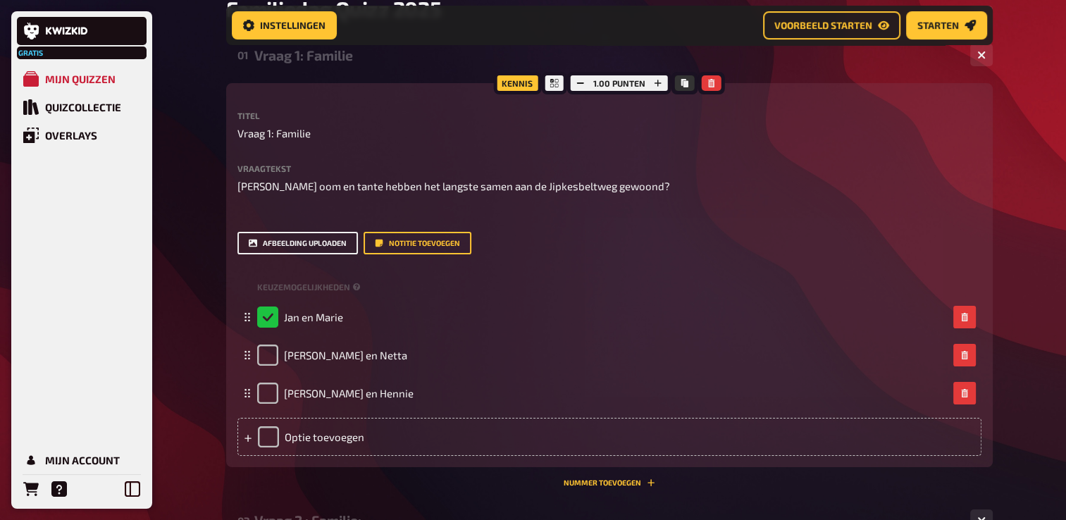
click at [321, 250] on button "Afbeelding uploaden" at bounding box center [298, 243] width 121 height 23
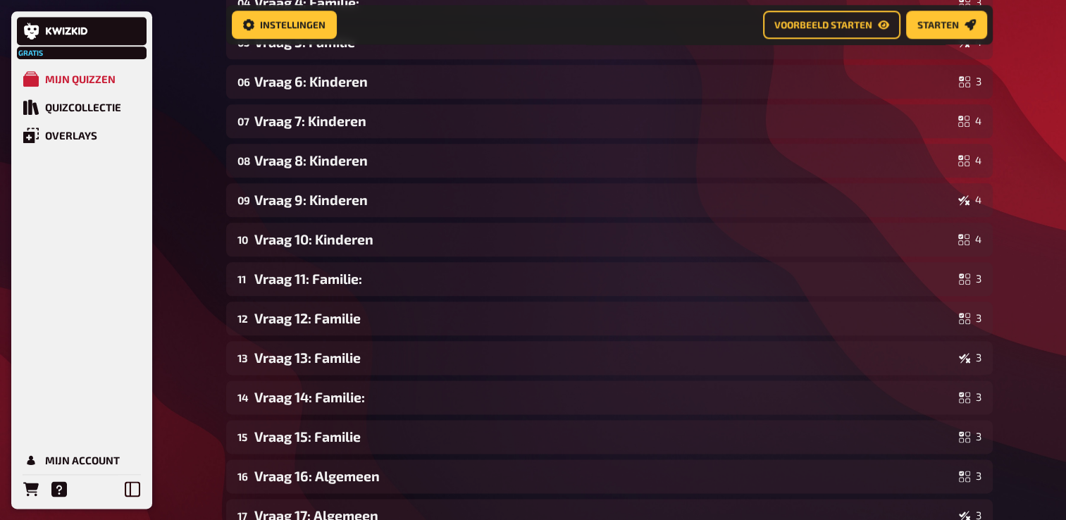
scroll to position [1703, 0]
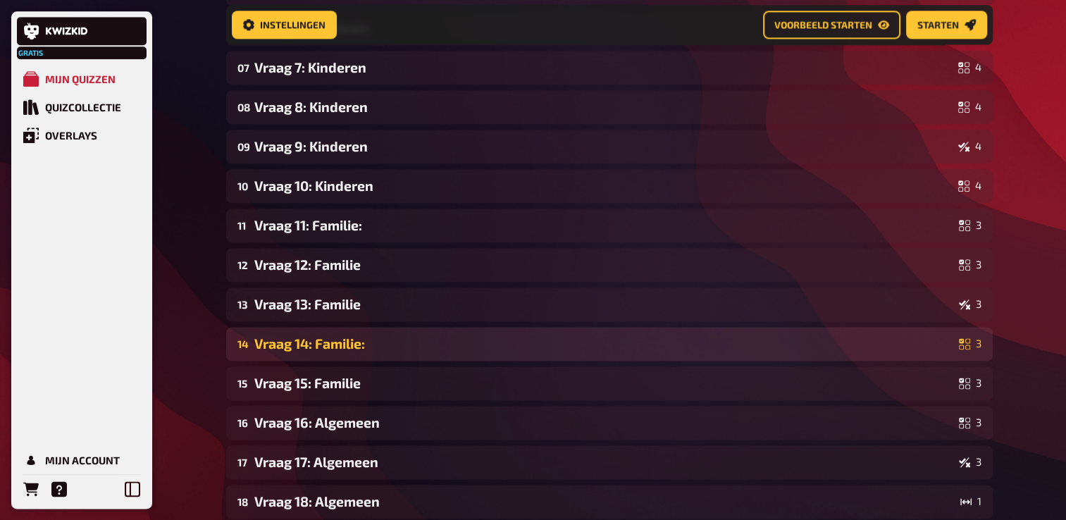
click at [375, 336] on div "Vraag 14: Familie:" at bounding box center [603, 344] width 699 height 16
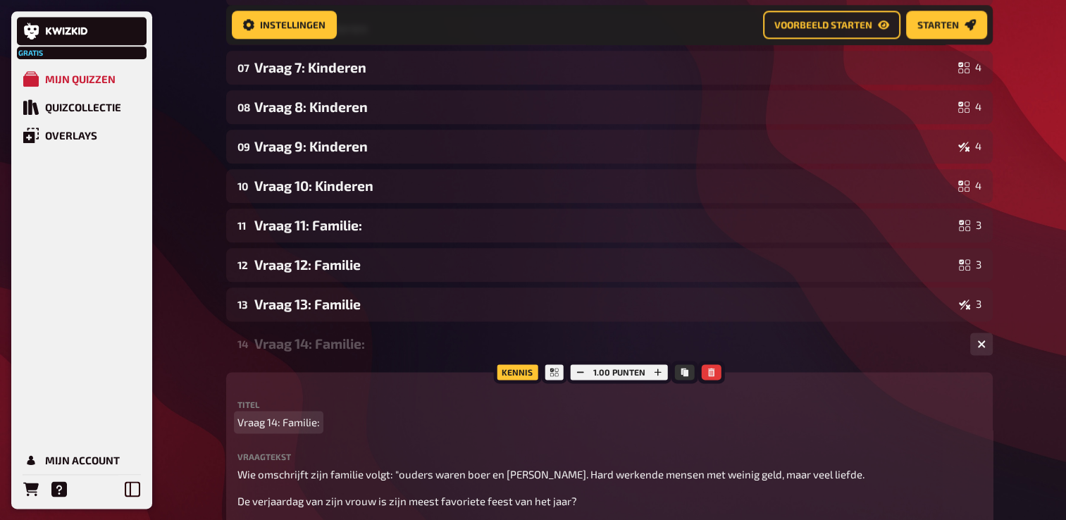
click at [312, 414] on span "Vraag 14: Familie:" at bounding box center [279, 422] width 82 height 16
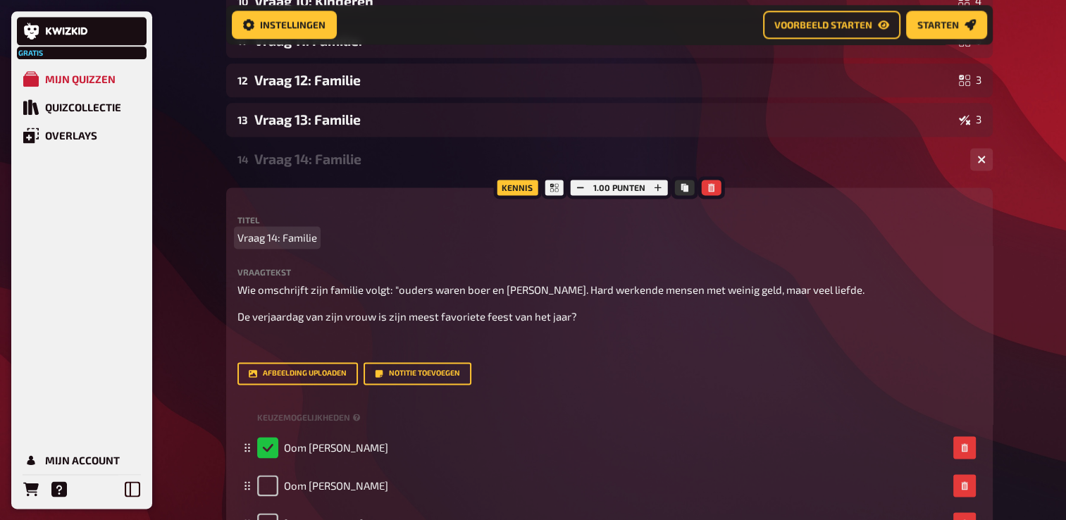
scroll to position [1985, 0]
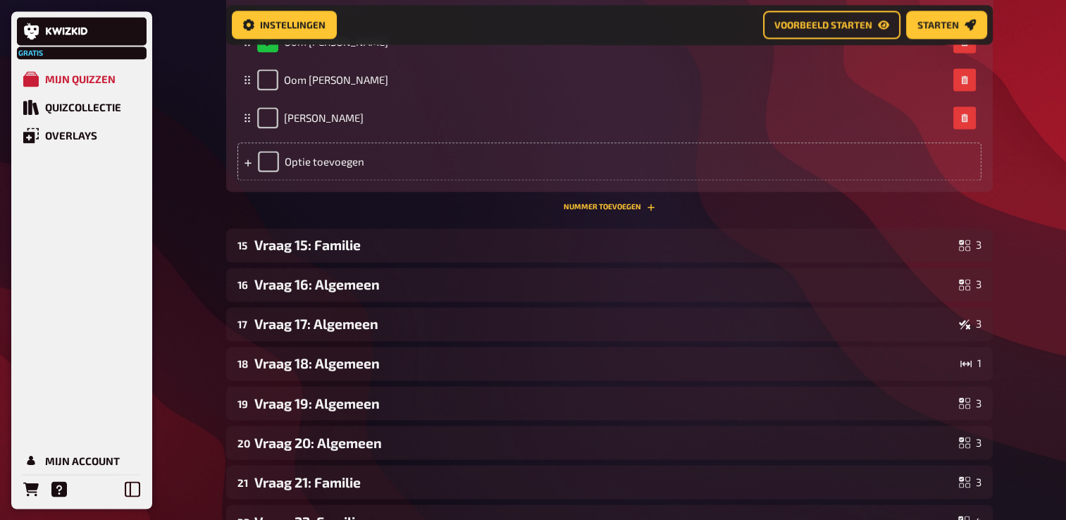
scroll to position [2337, 0]
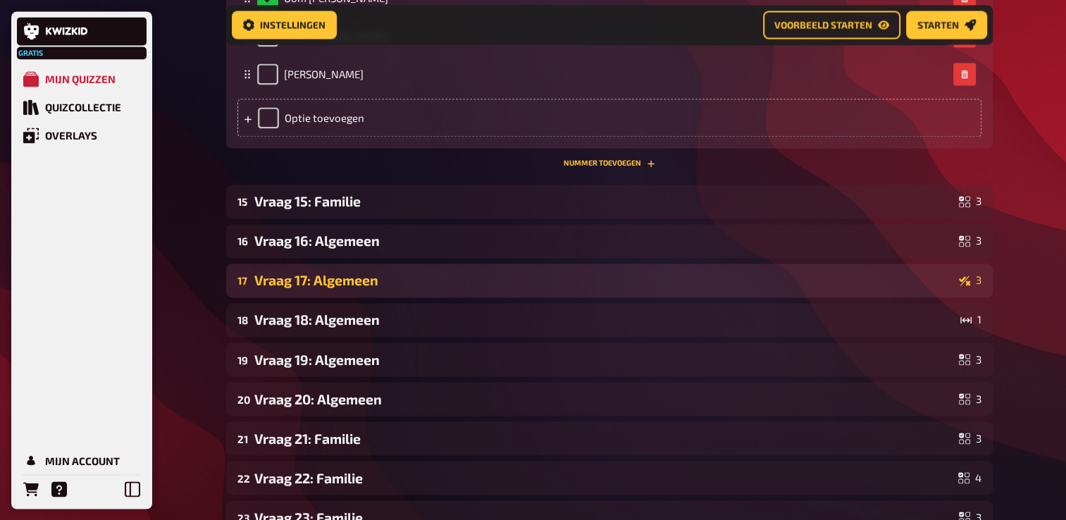
click at [321, 272] on div "Vraag 17: Algemeen" at bounding box center [603, 280] width 699 height 16
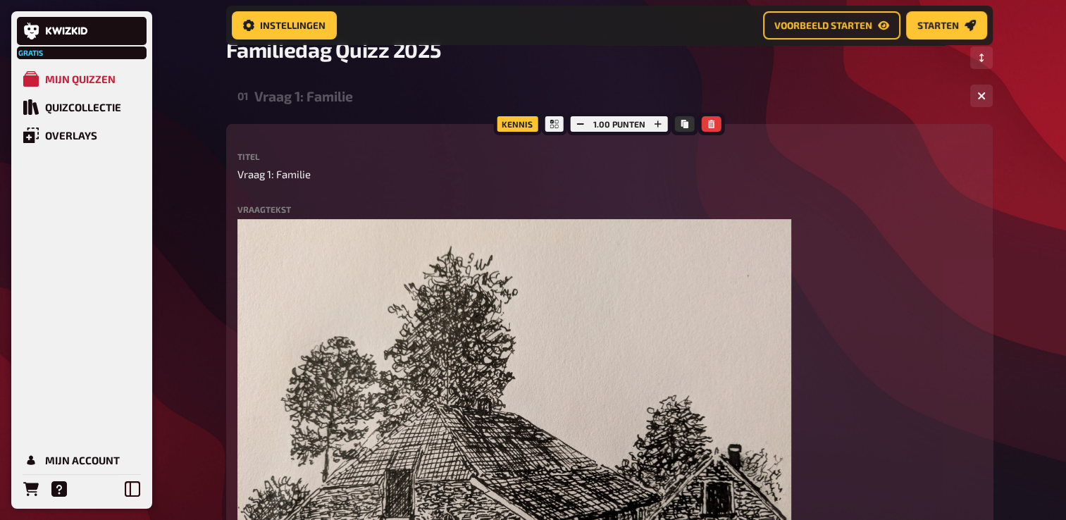
scroll to position [0, 0]
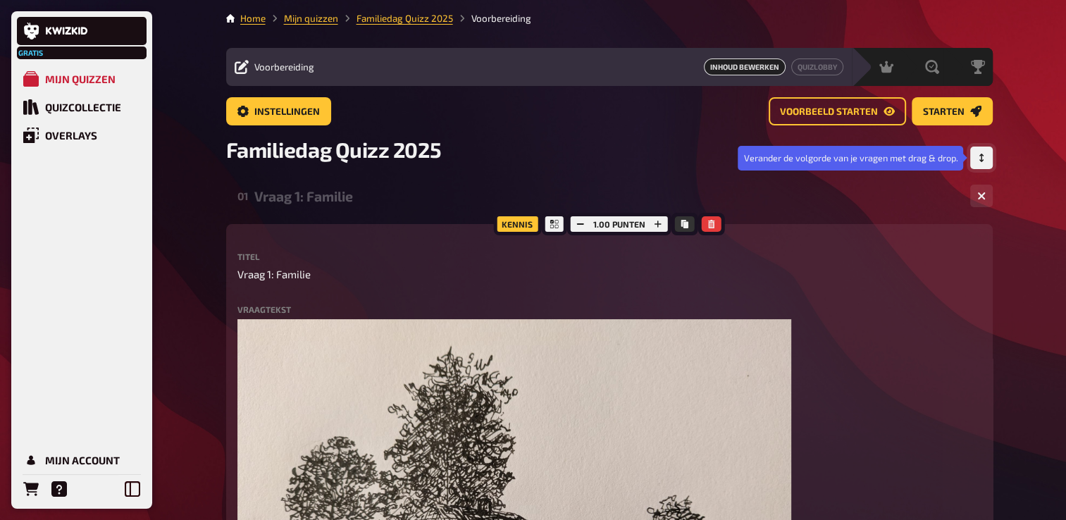
click at [984, 156] on icon "Volgorde aanpassen" at bounding box center [982, 158] width 8 height 8
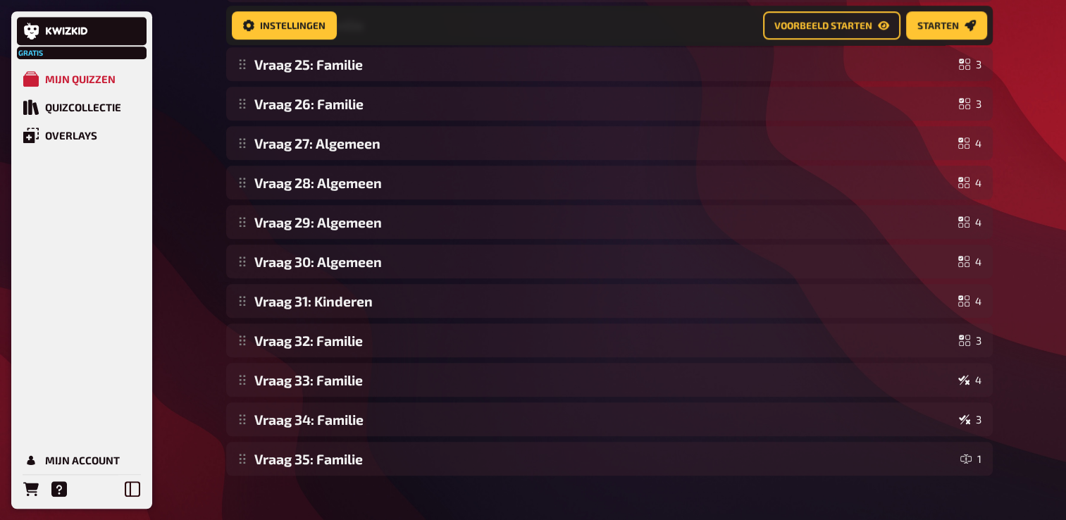
scroll to position [1114, 0]
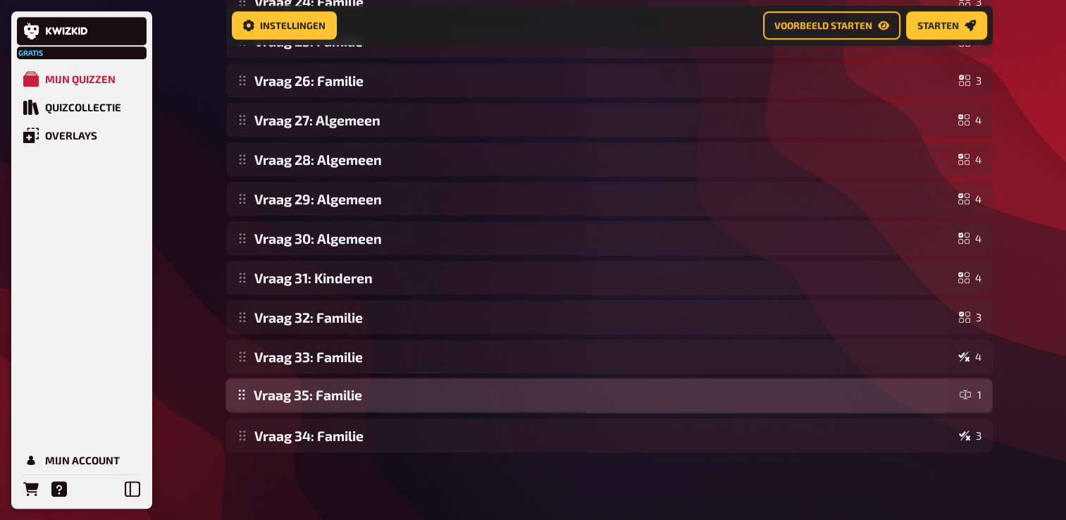
drag, startPoint x: 241, startPoint y: 439, endPoint x: 246, endPoint y: 398, distance: 41.2
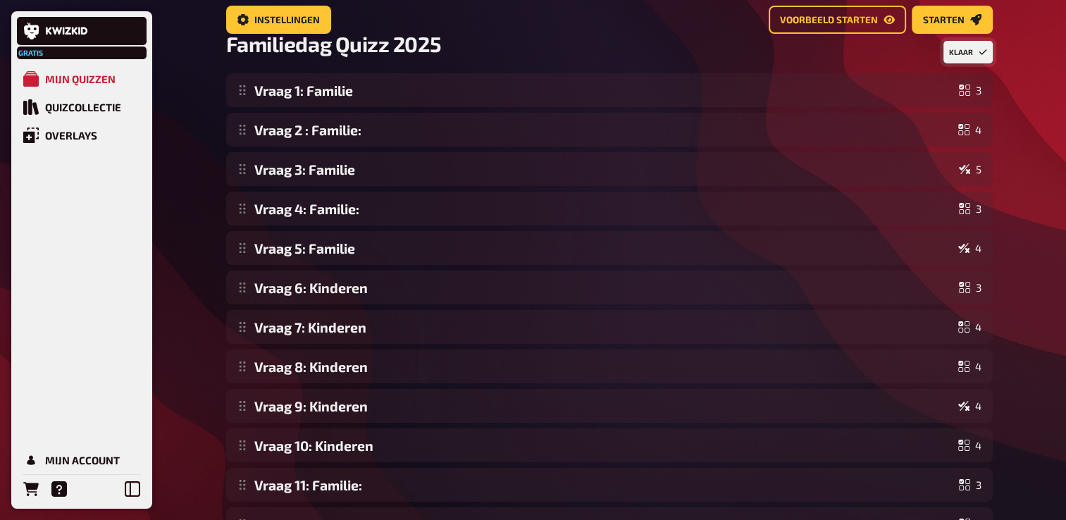
scroll to position [0, 0]
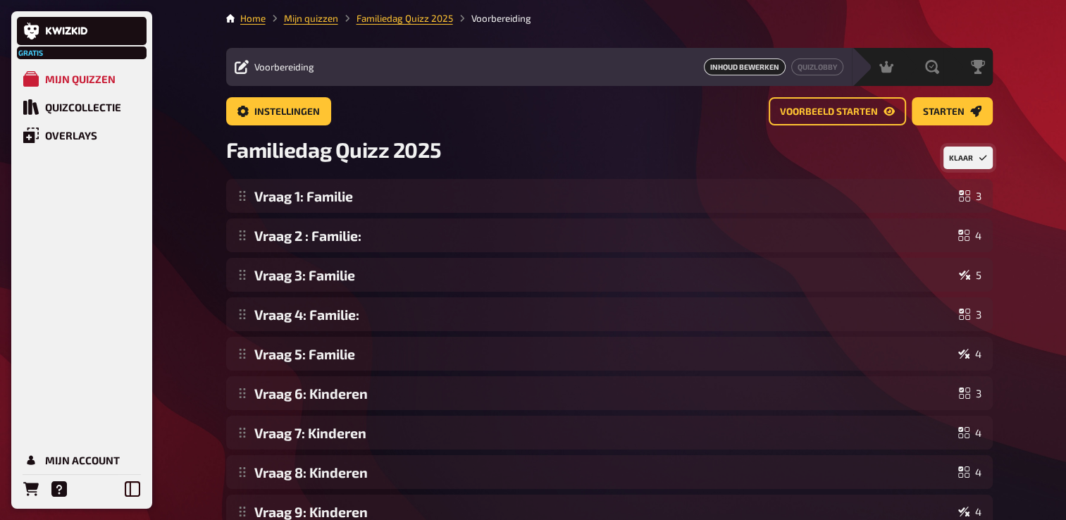
click at [971, 154] on button "Klaar" at bounding box center [968, 158] width 49 height 23
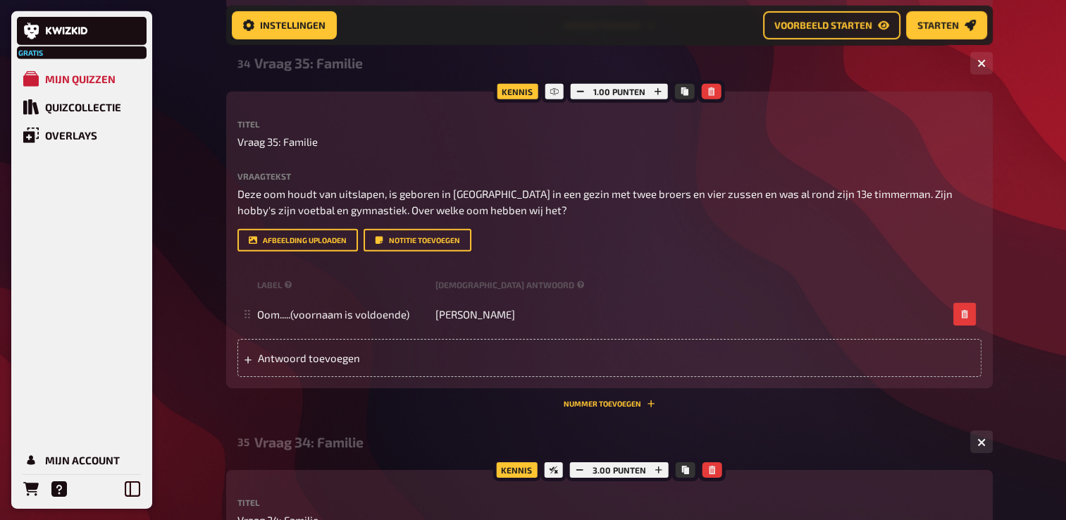
scroll to position [9597, 0]
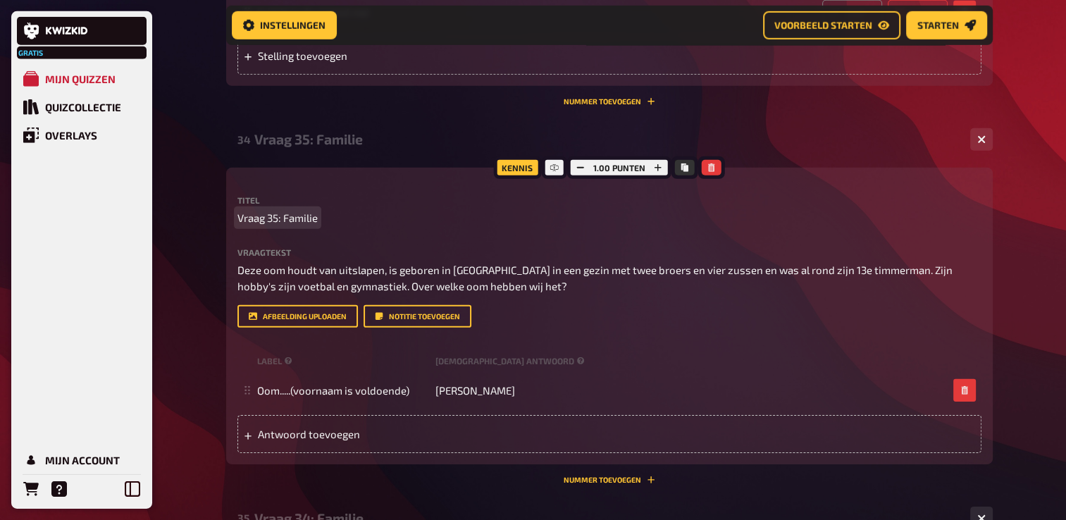
click at [278, 226] on span "Vraag 35: Familie" at bounding box center [278, 218] width 80 height 16
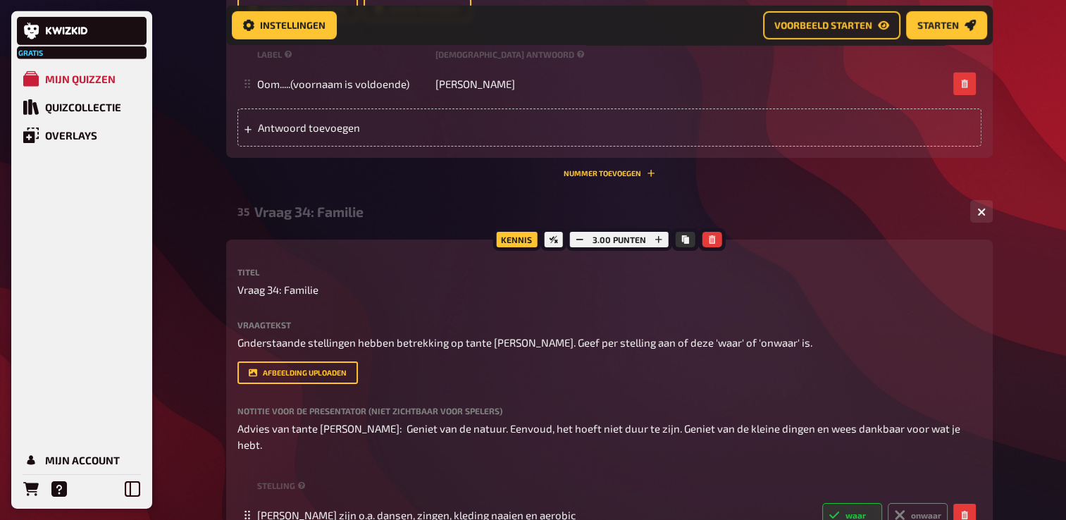
scroll to position [9949, 0]
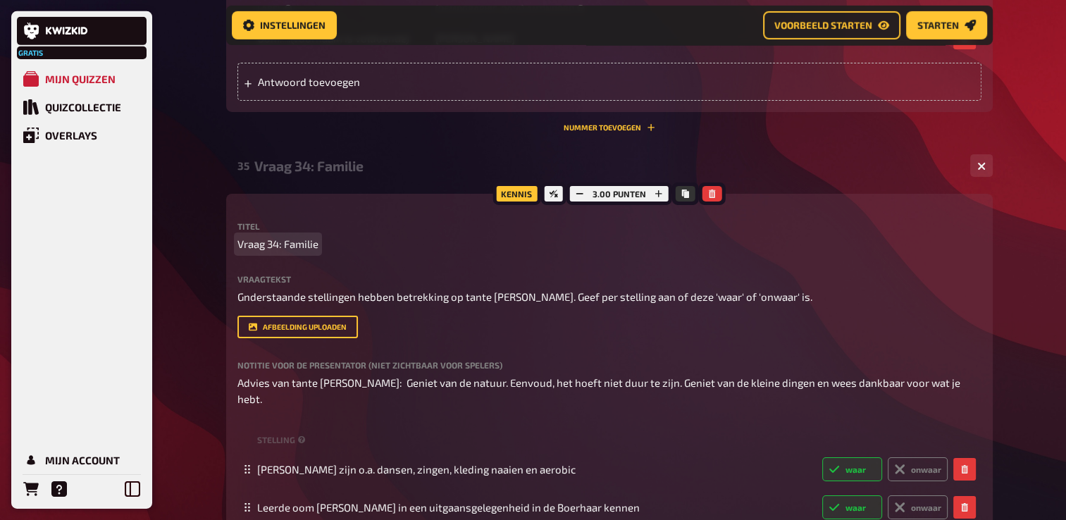
click at [270, 252] on span "Vraag 34: Familie" at bounding box center [278, 244] width 81 height 16
drag, startPoint x: 280, startPoint y: 314, endPoint x: 285, endPoint y: 328, distance: 15.2
click at [280, 317] on div "Titel Vraag 34: Familie Vraagtekst Gnderstaande stellingen hebben betrekking op…" at bounding box center [610, 314] width 744 height 185
click at [278, 252] on span "Vraag 34: Familie" at bounding box center [278, 244] width 81 height 16
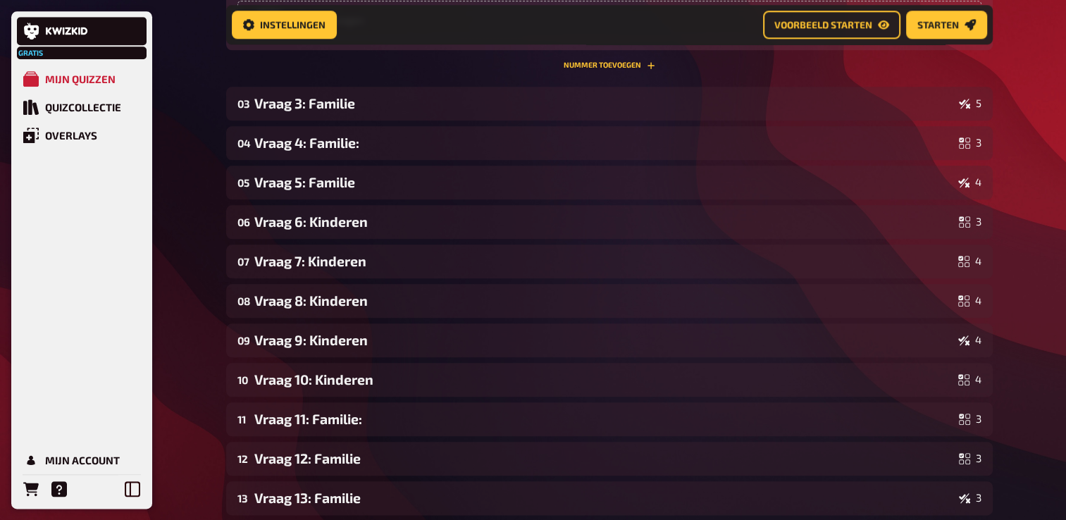
scroll to position [1562, 0]
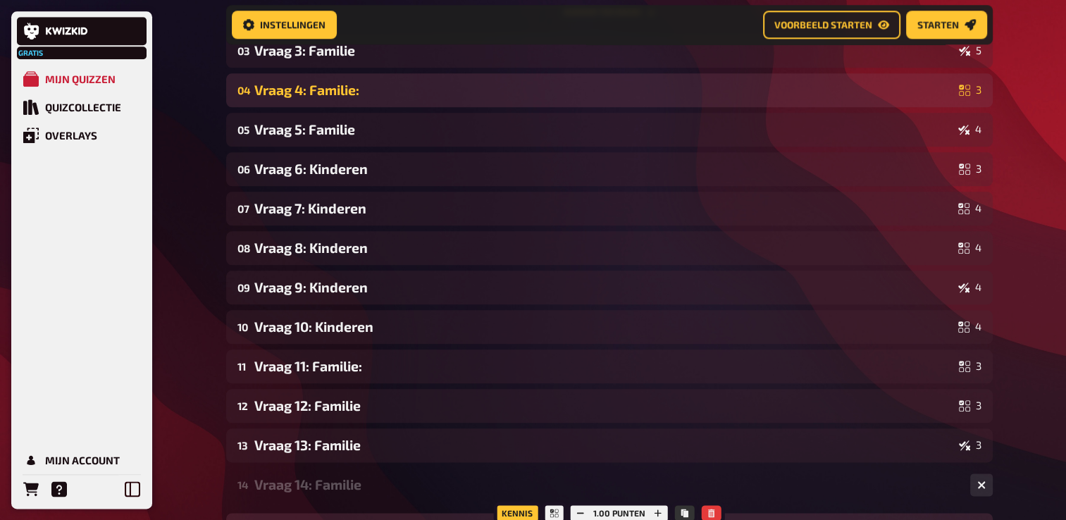
click at [386, 82] on div "Vraag 4: Familie:" at bounding box center [603, 90] width 699 height 16
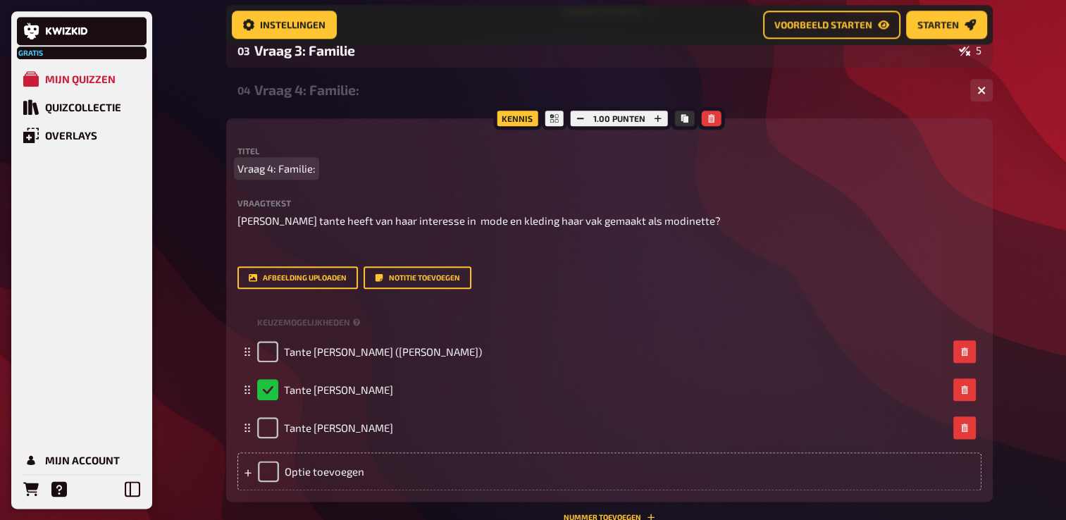
click at [316, 161] on span "Vraag 4: Familie:" at bounding box center [277, 169] width 78 height 16
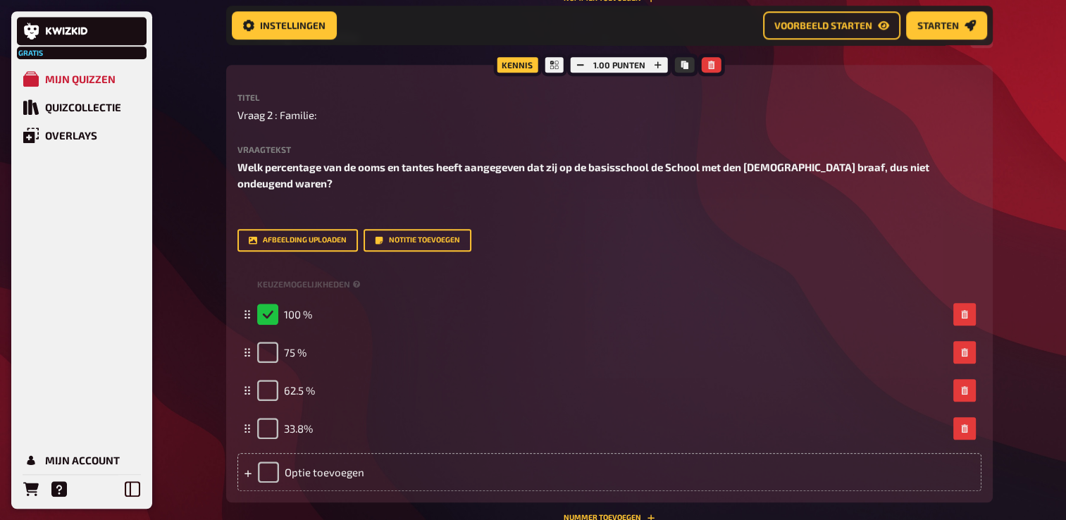
scroll to position [857, 0]
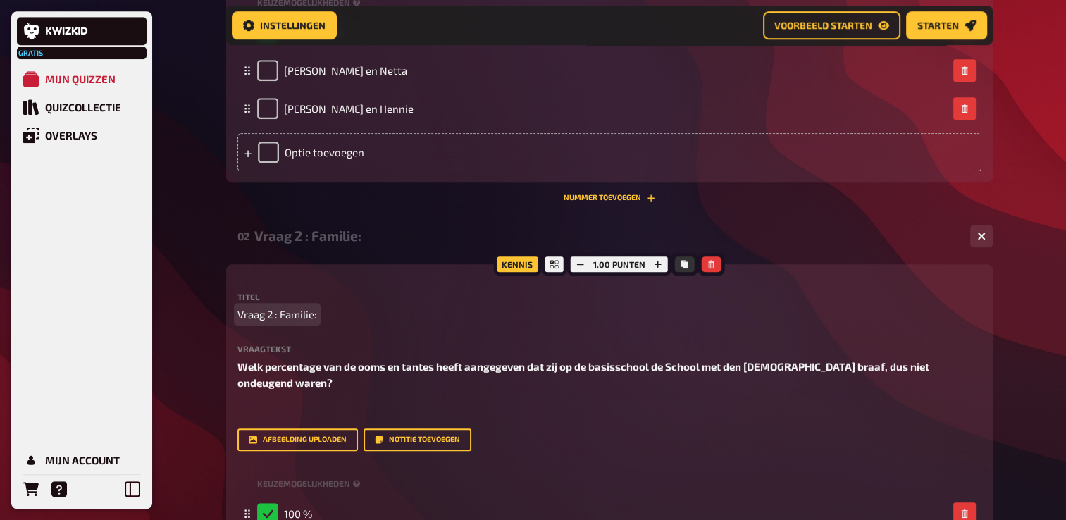
click at [282, 314] on span "Vraag 2 : Familie:" at bounding box center [278, 315] width 80 height 16
click at [320, 314] on p "Vraag 2 : Familie:" at bounding box center [610, 315] width 744 height 16
click at [317, 314] on span "Vraag 2 : Familie:" at bounding box center [278, 315] width 80 height 16
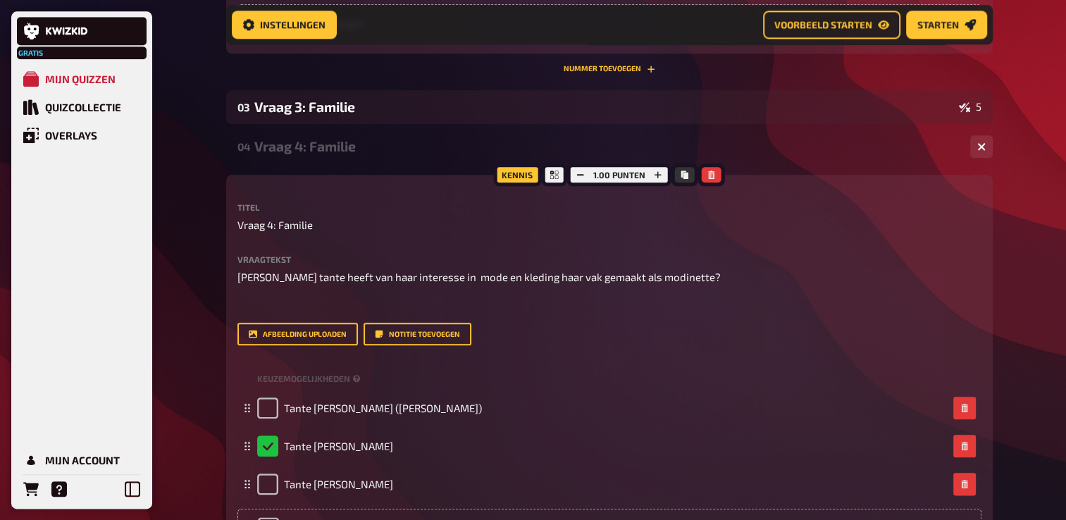
scroll to position [1785, 0]
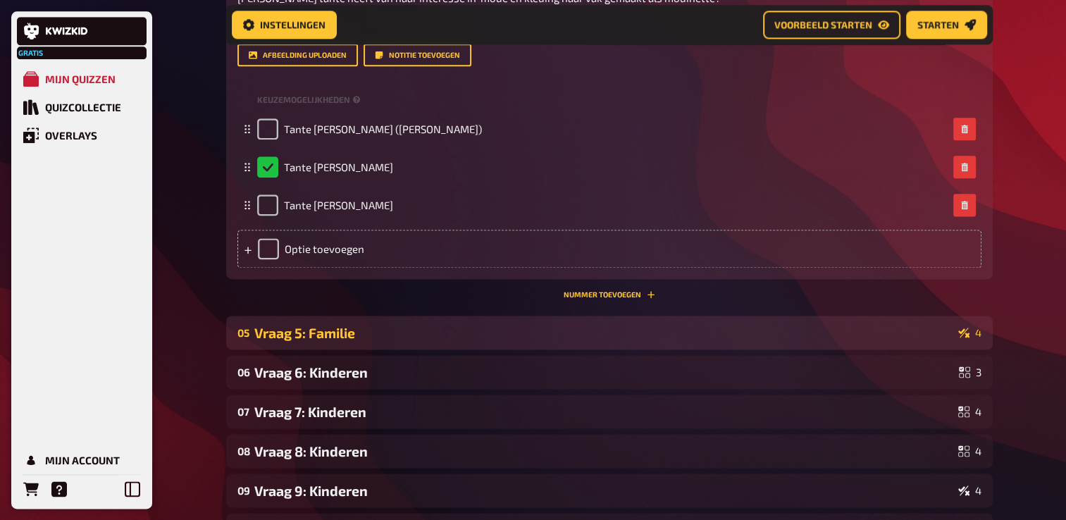
click at [285, 325] on div "Vraag 5: Familie" at bounding box center [603, 333] width 698 height 16
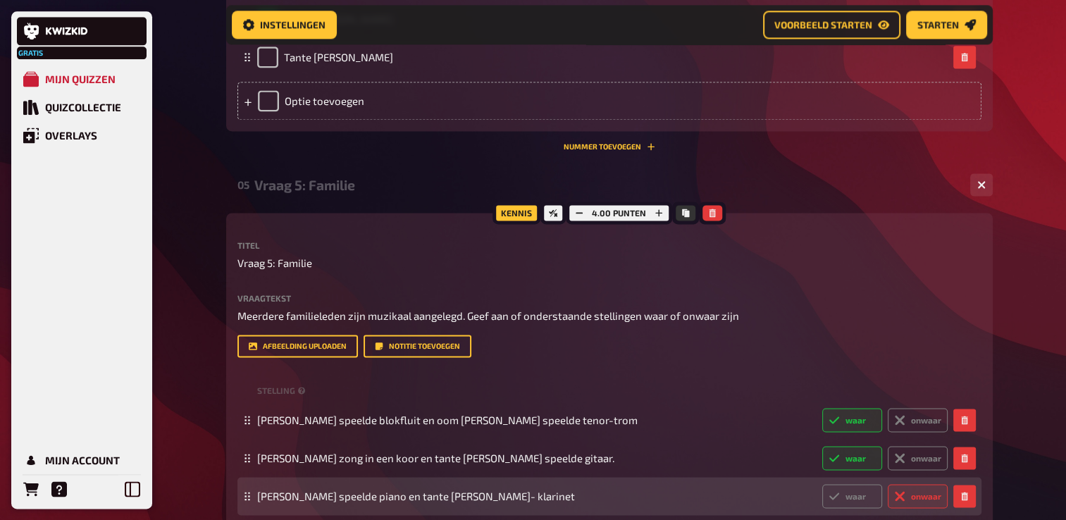
scroll to position [2278, 0]
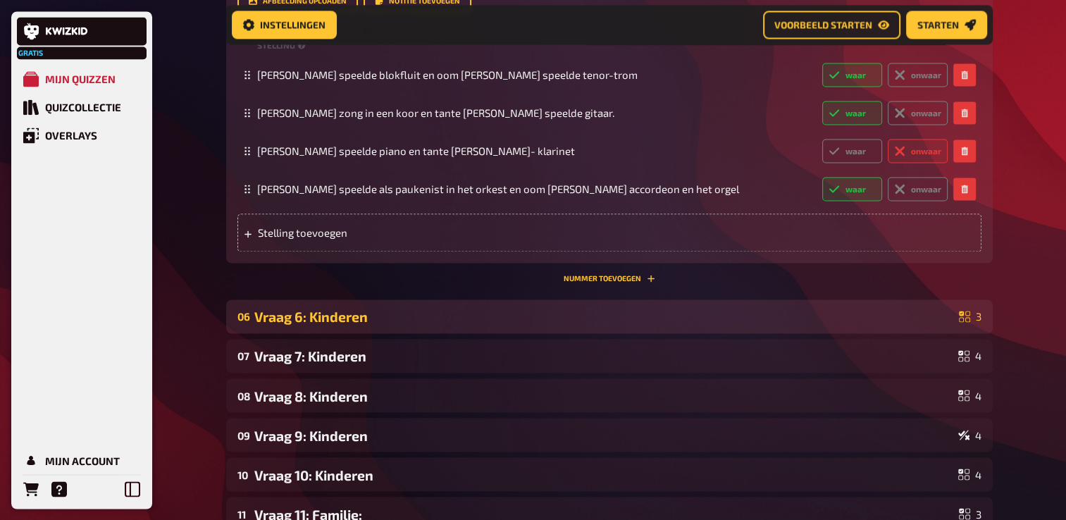
click at [279, 333] on div "06 Vraag 6: Kinderen 3" at bounding box center [609, 317] width 767 height 34
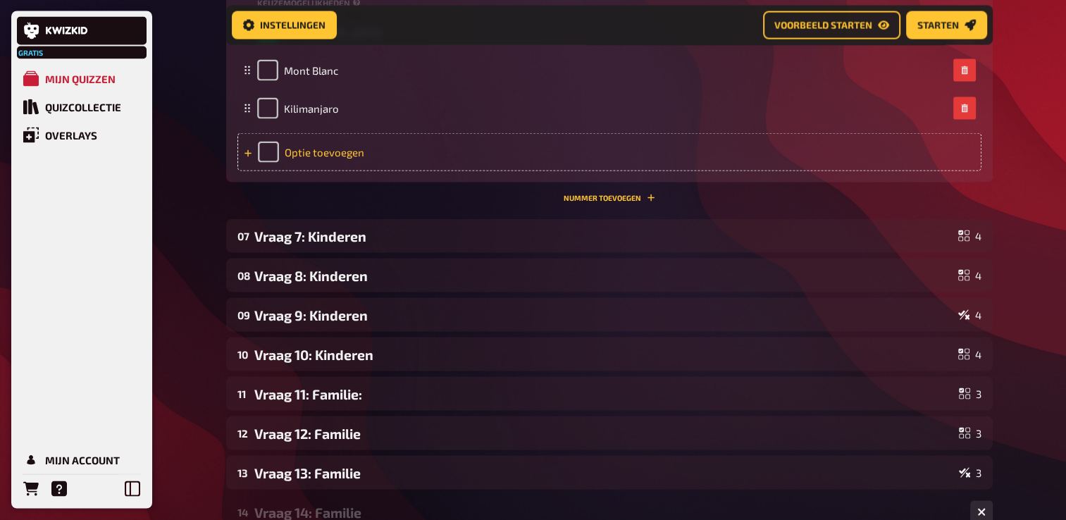
scroll to position [2842, 0]
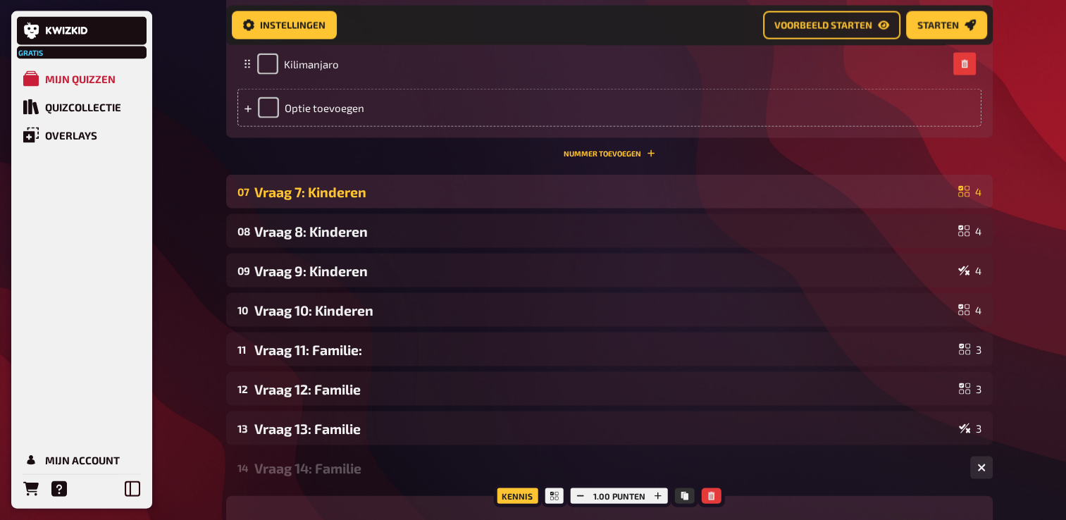
click at [301, 209] on div "07 Vraag 7: Kinderen 4" at bounding box center [609, 192] width 767 height 34
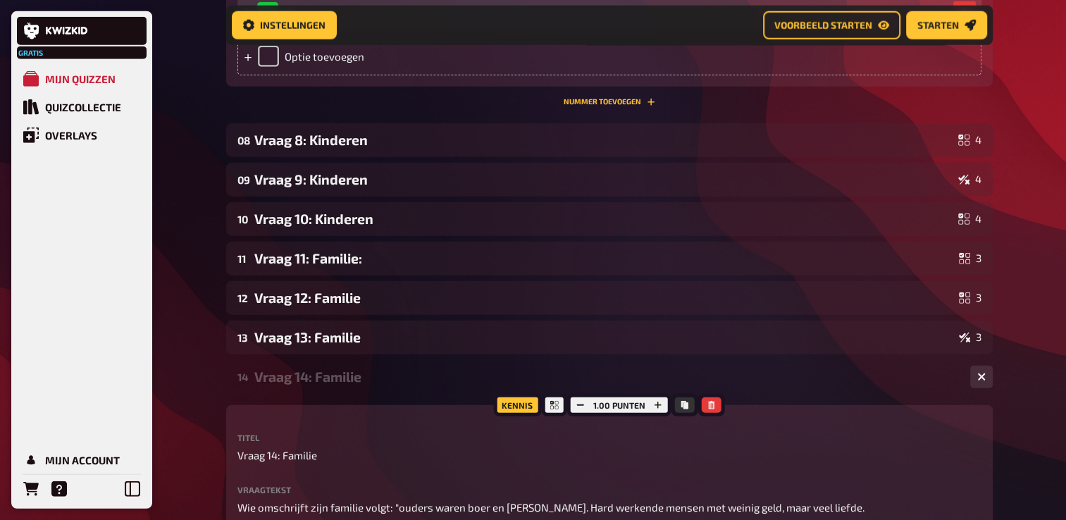
scroll to position [3476, 0]
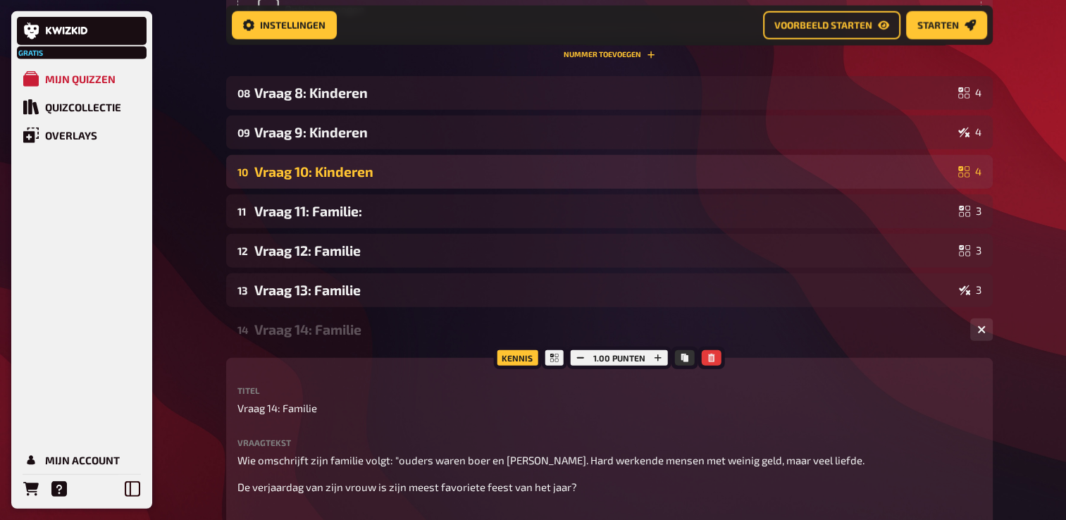
click at [298, 189] on div "10 Vraag 10: Kinderen 4" at bounding box center [609, 172] width 767 height 34
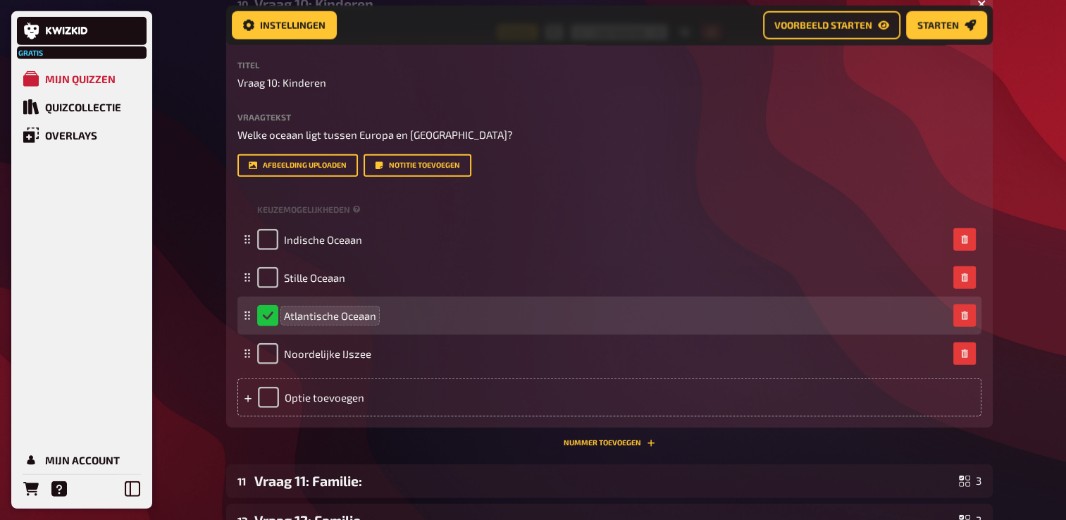
scroll to position [3899, 0]
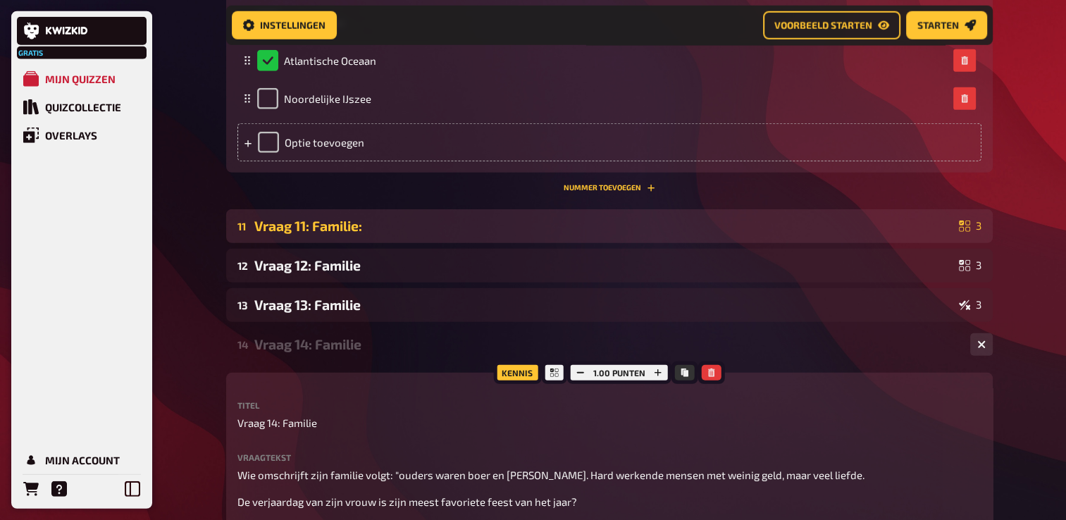
click at [319, 234] on div "Vraag 11: Familie:" at bounding box center [603, 226] width 699 height 16
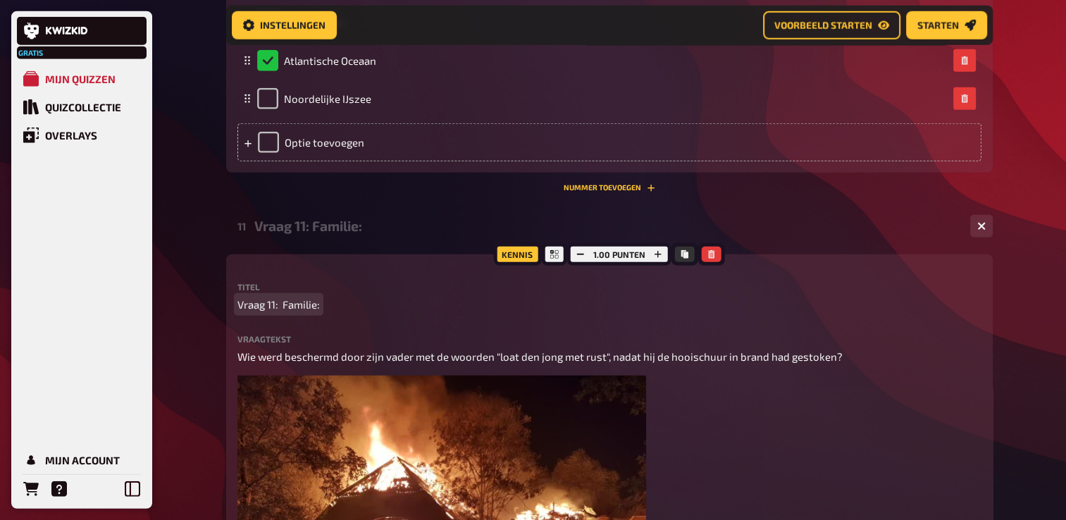
click at [328, 313] on p "Vraag 11: Familie:" at bounding box center [610, 305] width 744 height 16
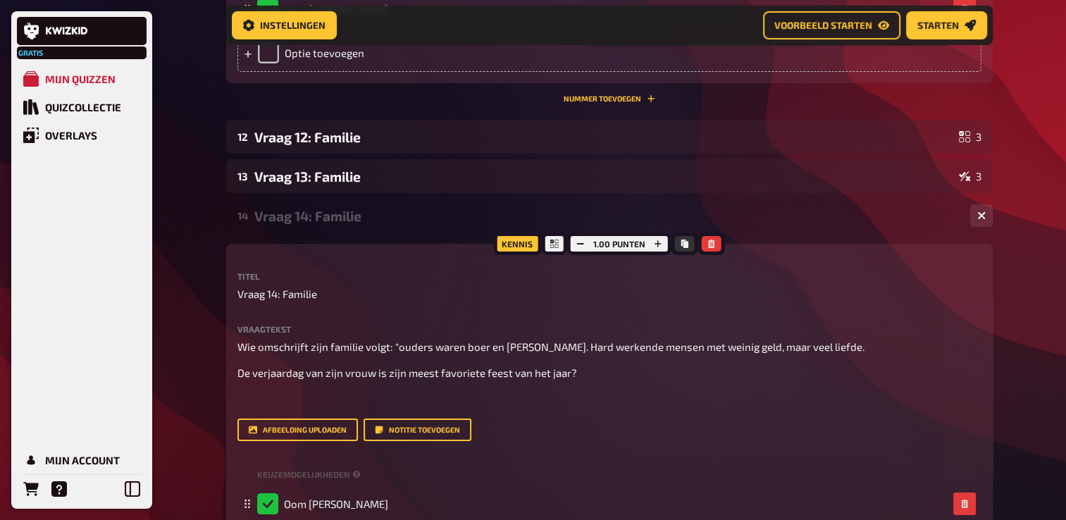
scroll to position [4815, 0]
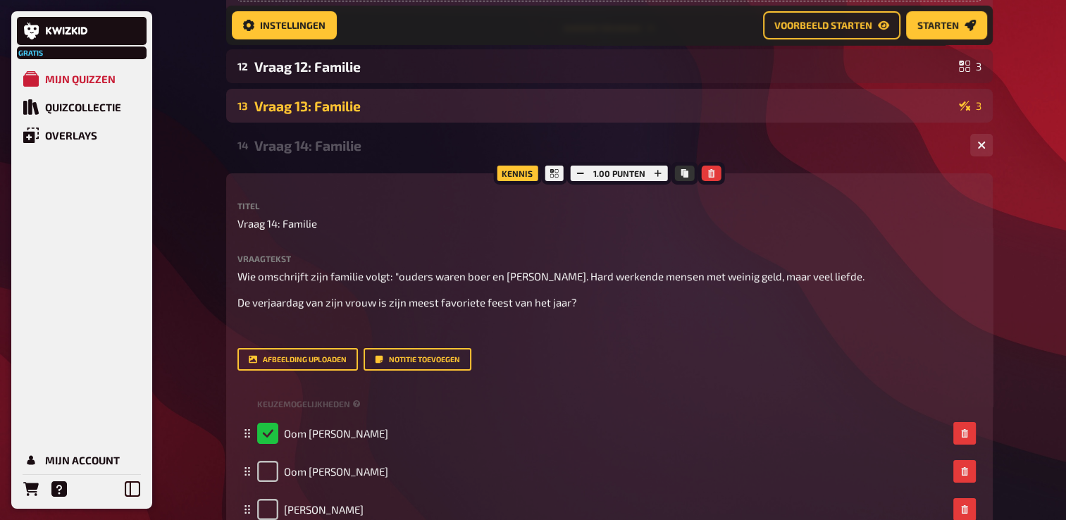
click at [298, 123] on div "13 Vraag 13: Familie 3" at bounding box center [609, 106] width 767 height 34
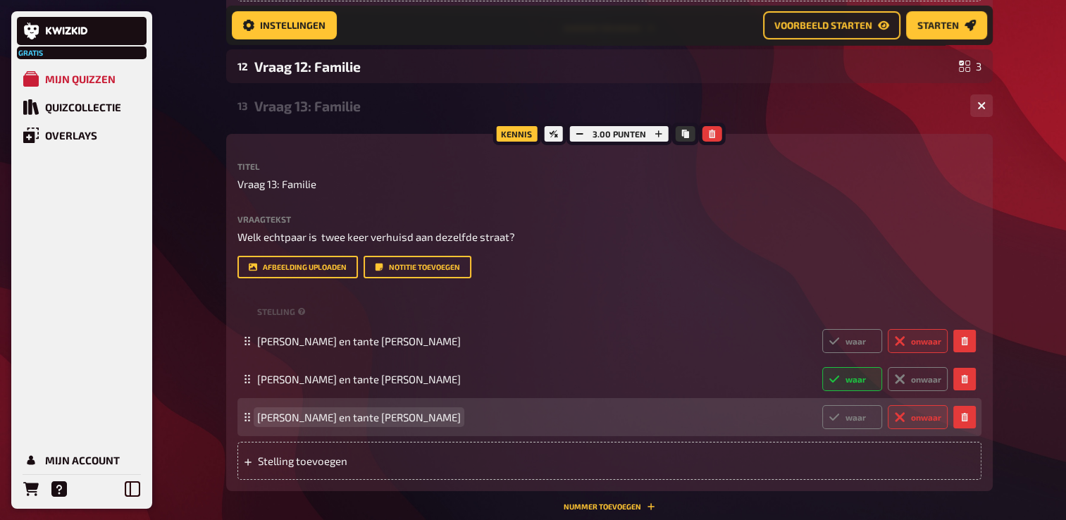
click at [382, 424] on span "[PERSON_NAME] en tante [PERSON_NAME]" at bounding box center [359, 417] width 204 height 13
click at [386, 424] on span "[PERSON_NAME] en tante [PERSON_NAME]" at bounding box center [359, 417] width 204 height 13
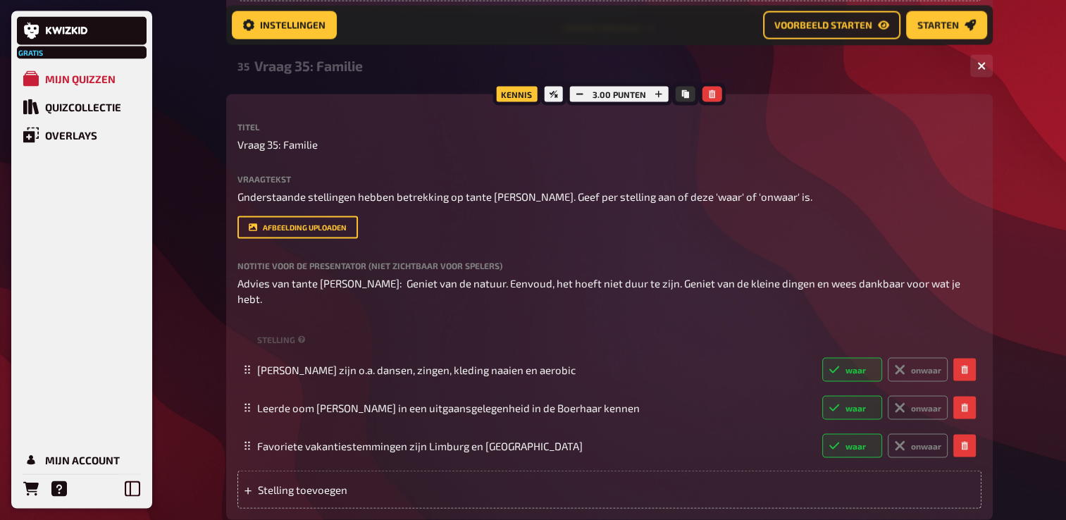
scroll to position [13555, 0]
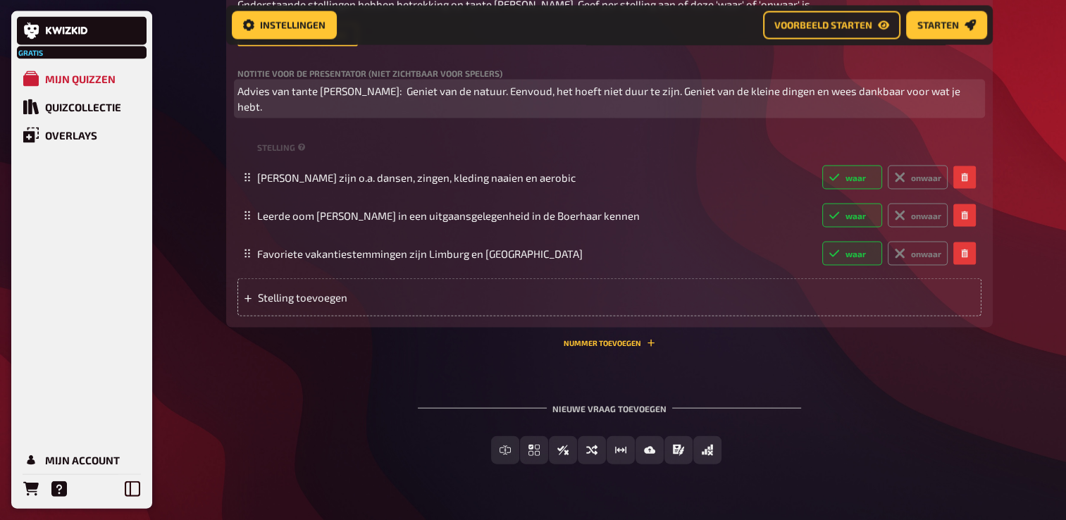
click at [238, 113] on span "Advies van tante [PERSON_NAME]: Geniet van de natuur. Eenvoud, het hoeft niet d…" at bounding box center [600, 99] width 725 height 29
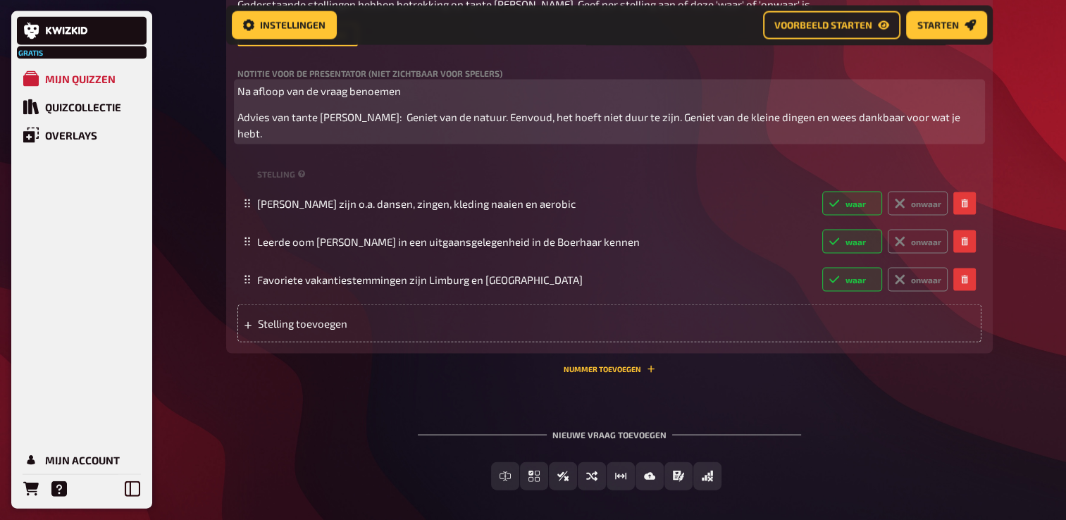
click at [417, 99] on p "Na afloop van de vraag benoemen" at bounding box center [610, 91] width 744 height 16
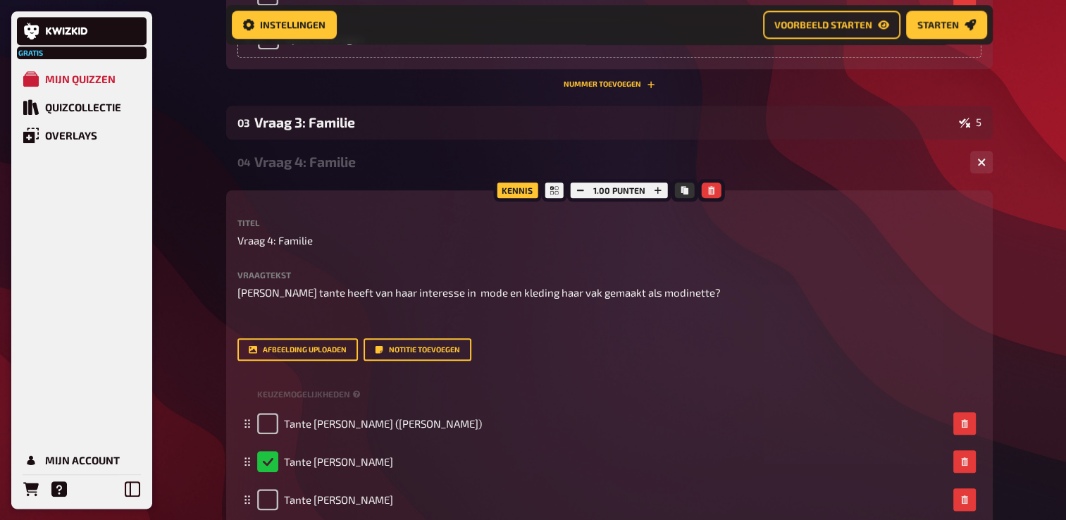
scroll to position [1491, 0]
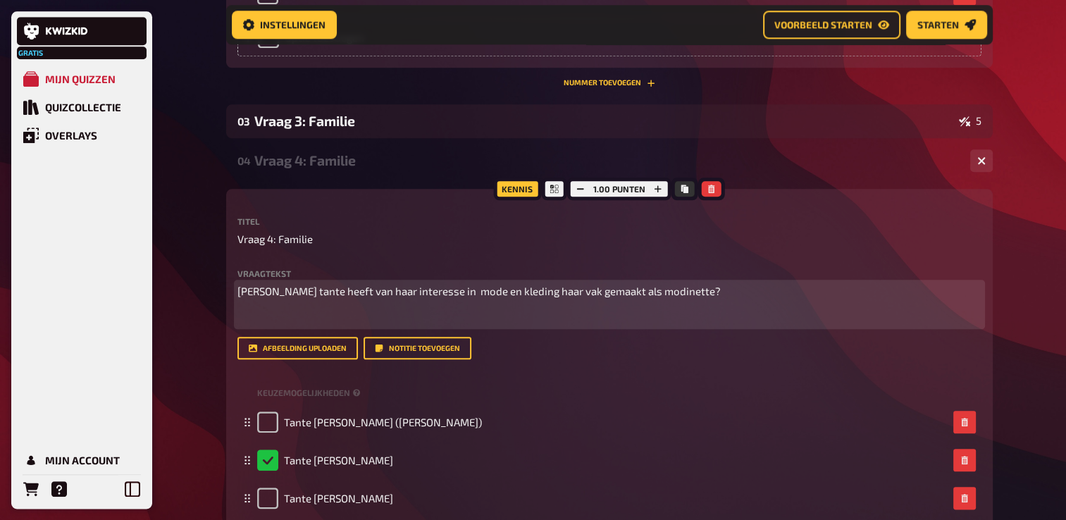
click at [429, 285] on span "[PERSON_NAME] tante heeft van haar interesse in mode en kleding haar vak gemaak…" at bounding box center [480, 291] width 484 height 13
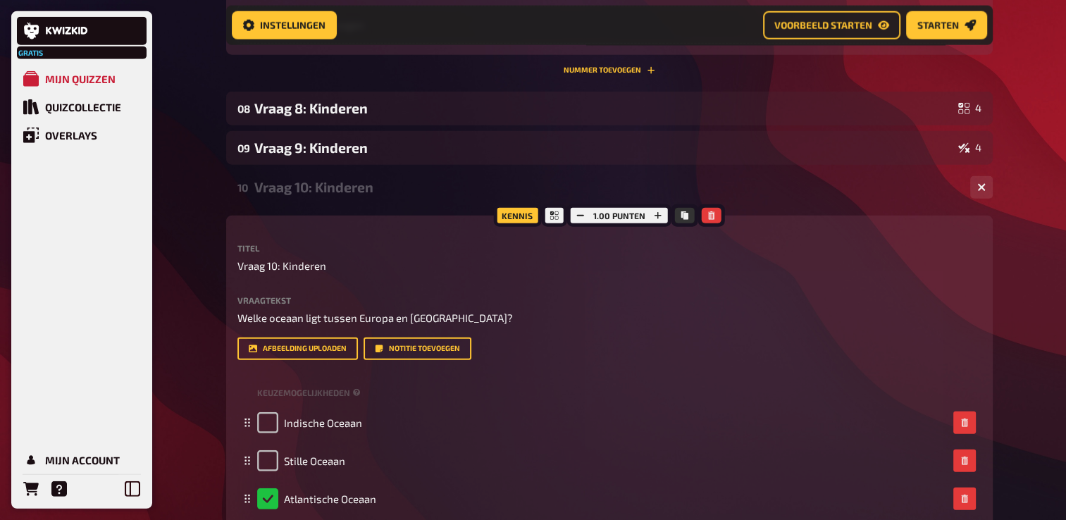
scroll to position [3465, 0]
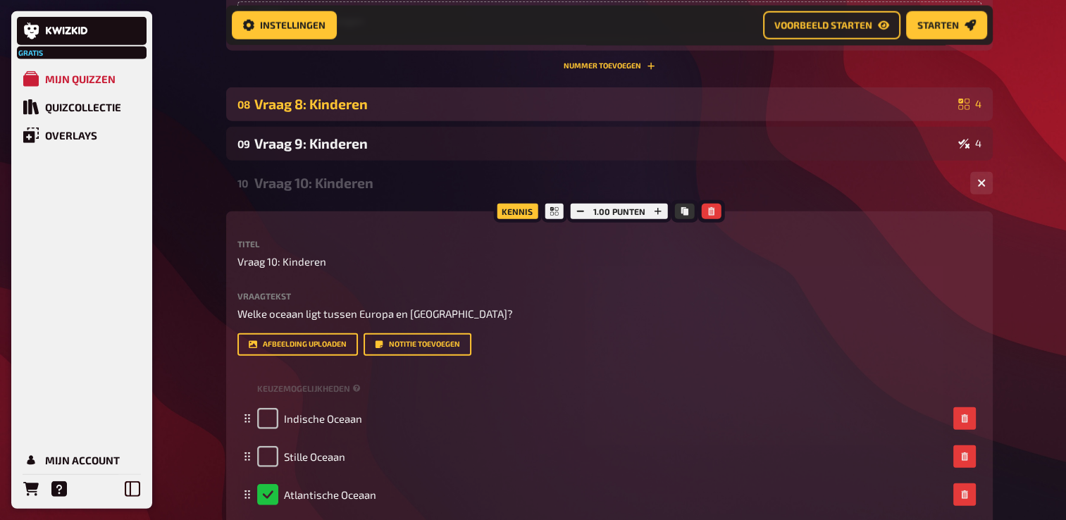
click at [278, 121] on div "08 Vraag 8: Kinderen 4" at bounding box center [609, 104] width 767 height 34
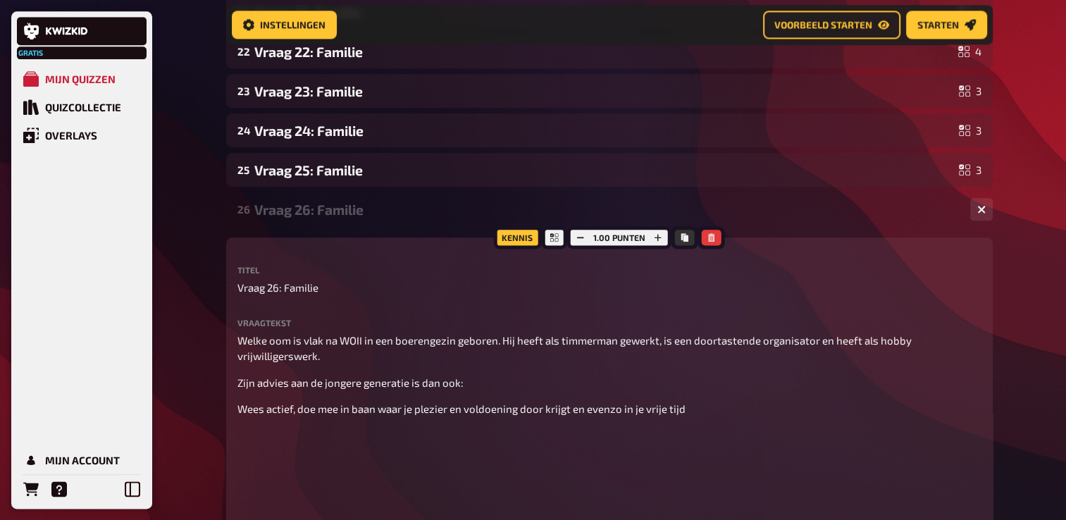
scroll to position [7130, 0]
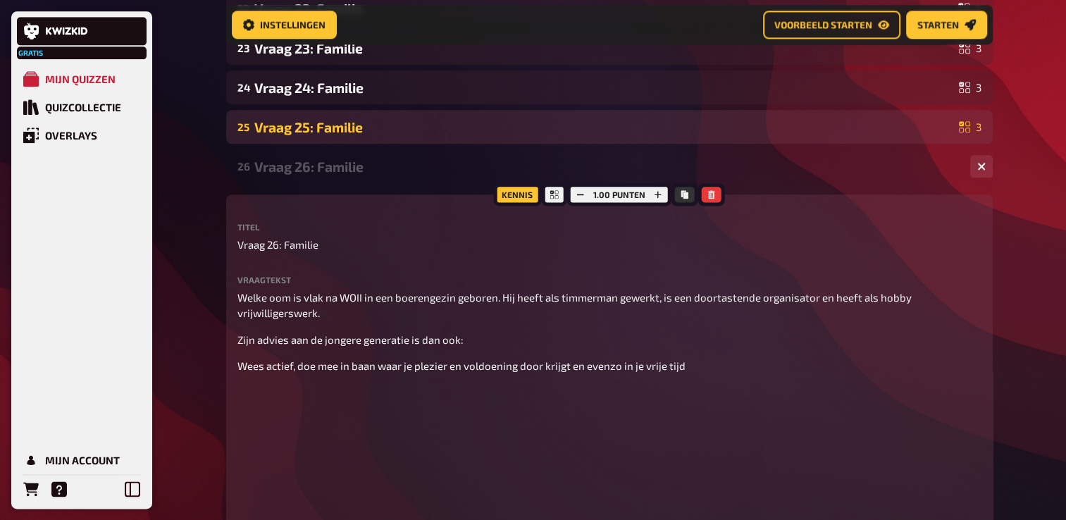
click at [298, 135] on div "Vraag 25: Familie" at bounding box center [603, 127] width 699 height 16
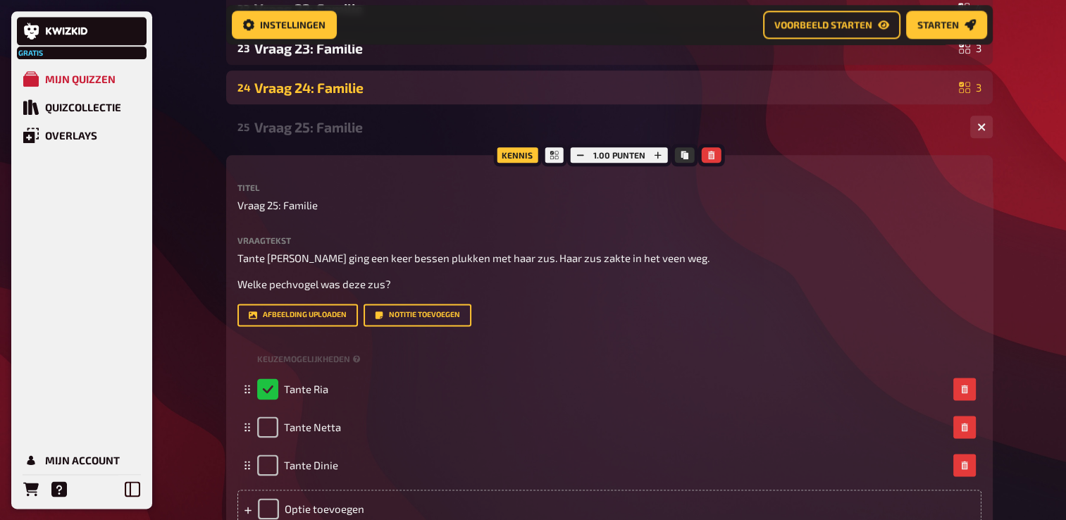
click at [293, 96] on div "Vraag 24: Familie" at bounding box center [603, 88] width 699 height 16
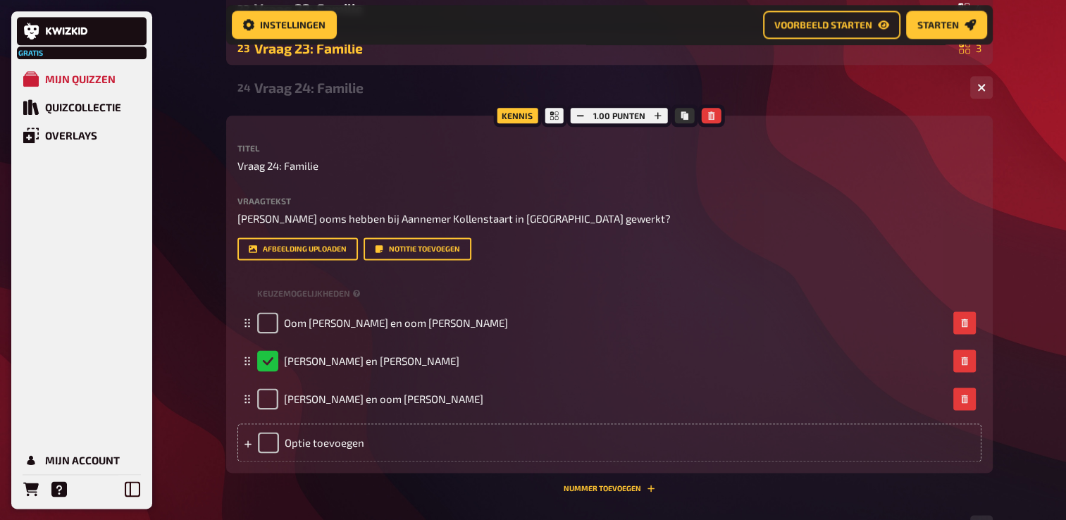
click at [299, 56] on div "Vraag 23: Familie" at bounding box center [603, 48] width 699 height 16
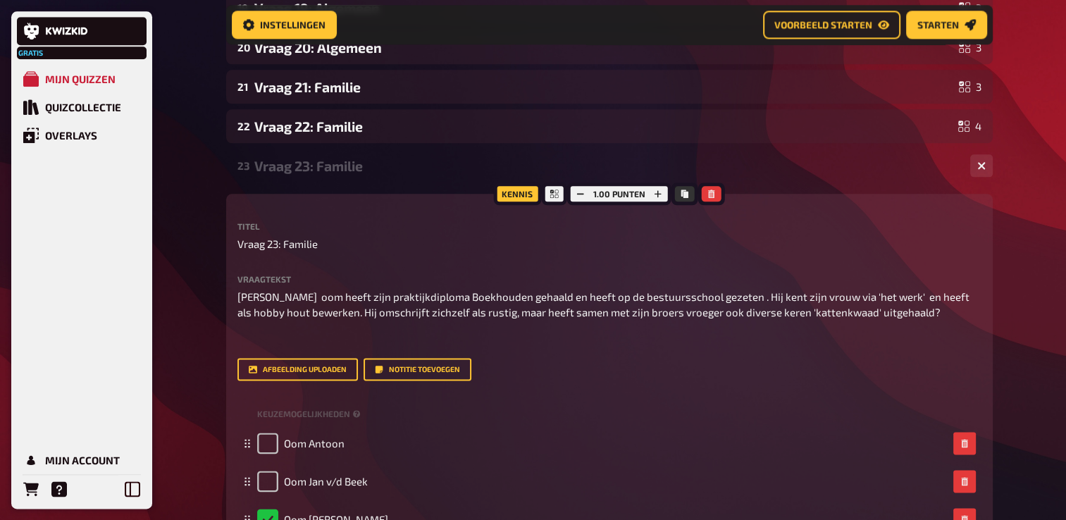
scroll to position [6989, 0]
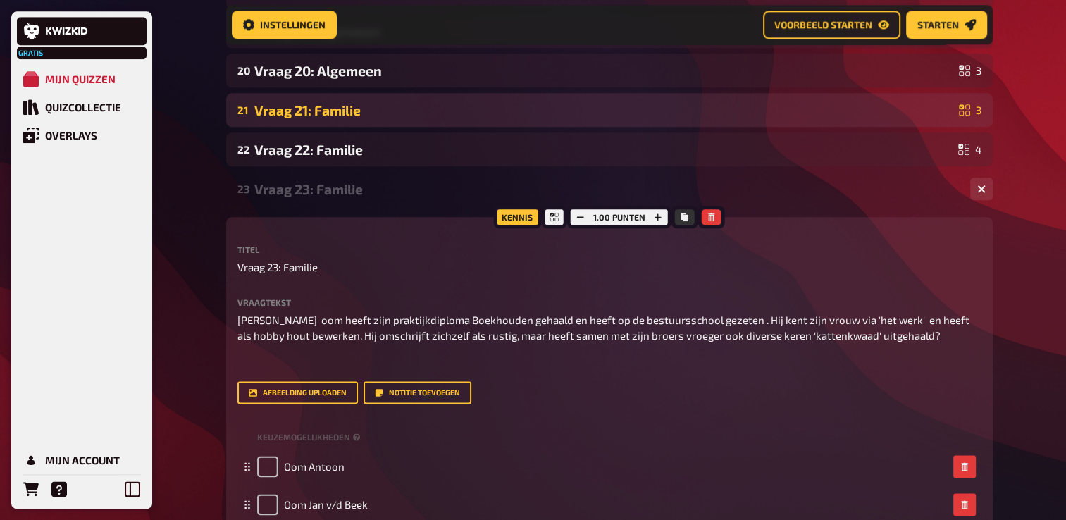
click at [319, 118] on div "Vraag 21: Familie" at bounding box center [603, 110] width 699 height 16
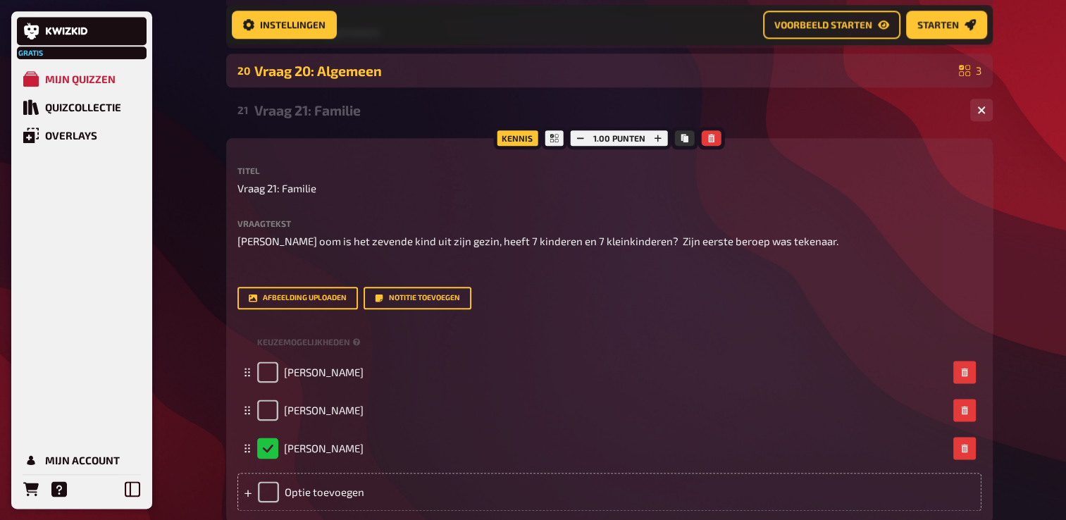
click at [310, 79] on div "Vraag 20: Algemeen" at bounding box center [603, 71] width 699 height 16
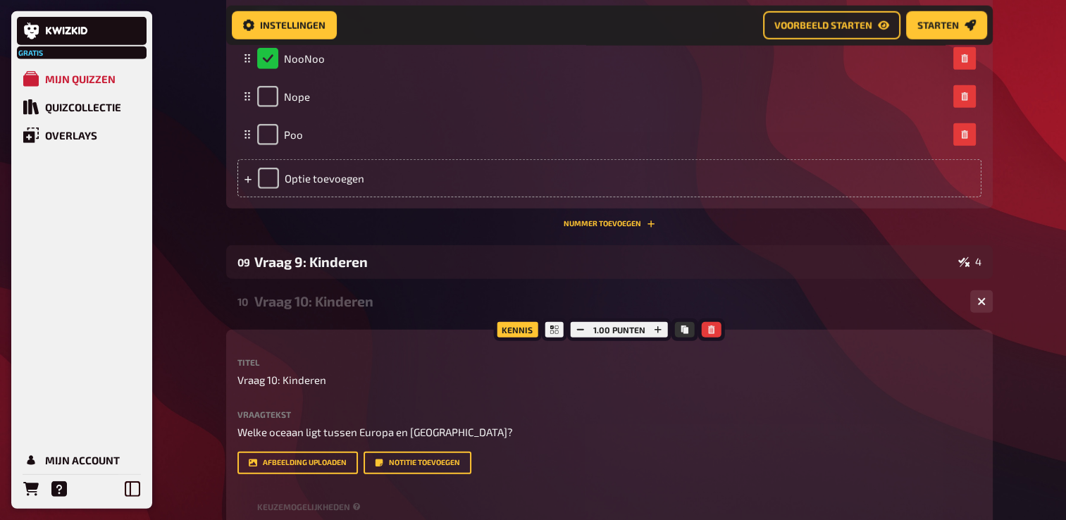
scroll to position [3676, 0]
